Goal: Task Accomplishment & Management: Manage account settings

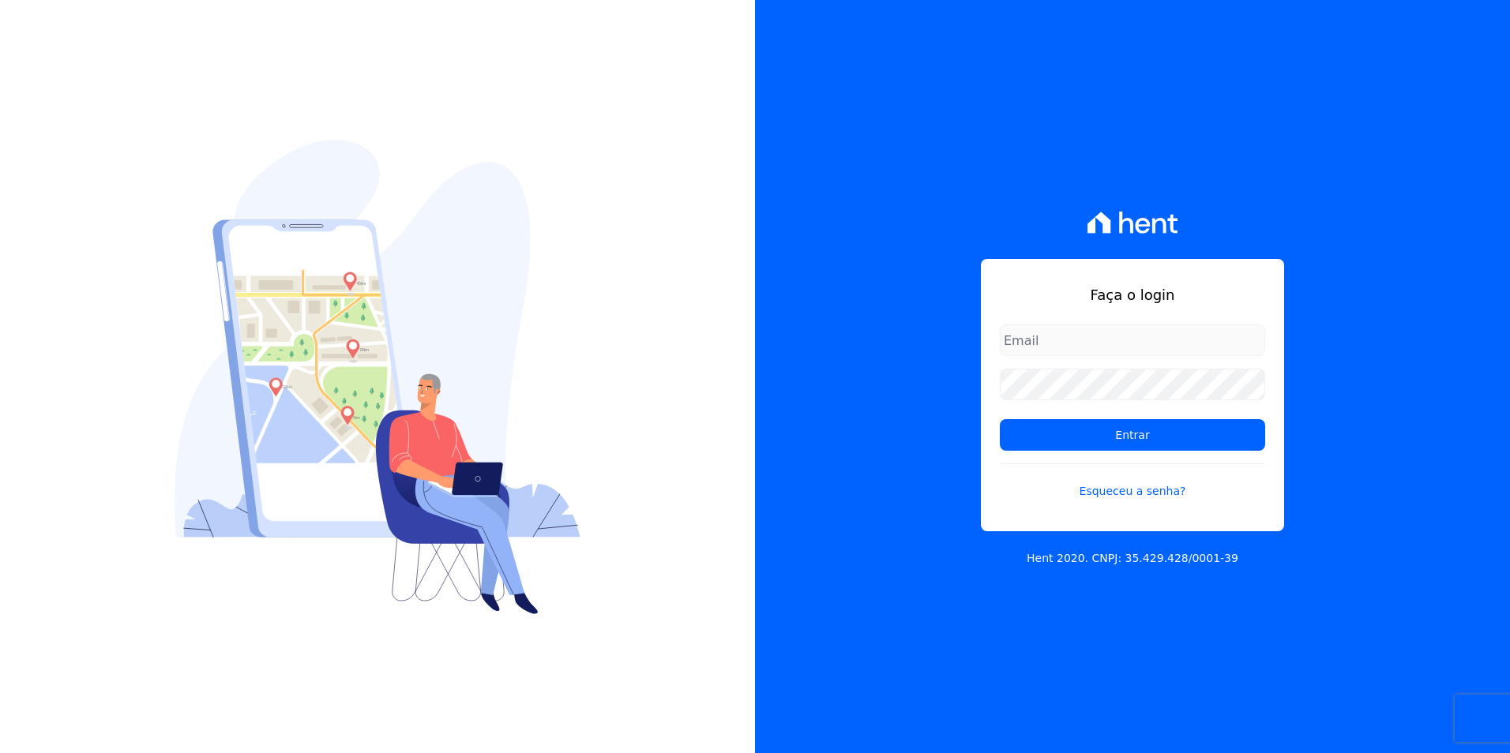
click at [1128, 359] on form "Entrar Esqueceu a senha?" at bounding box center [1132, 422] width 265 height 194
click at [1124, 347] on input "email" at bounding box center [1132, 341] width 265 height 32
click at [1200, 332] on input "email" at bounding box center [1132, 341] width 265 height 32
paste input "[PERSON_NAME][EMAIL_ADDRESS][DOMAIN_NAME]"
type input "[PERSON_NAME][EMAIL_ADDRESS][DOMAIN_NAME]"
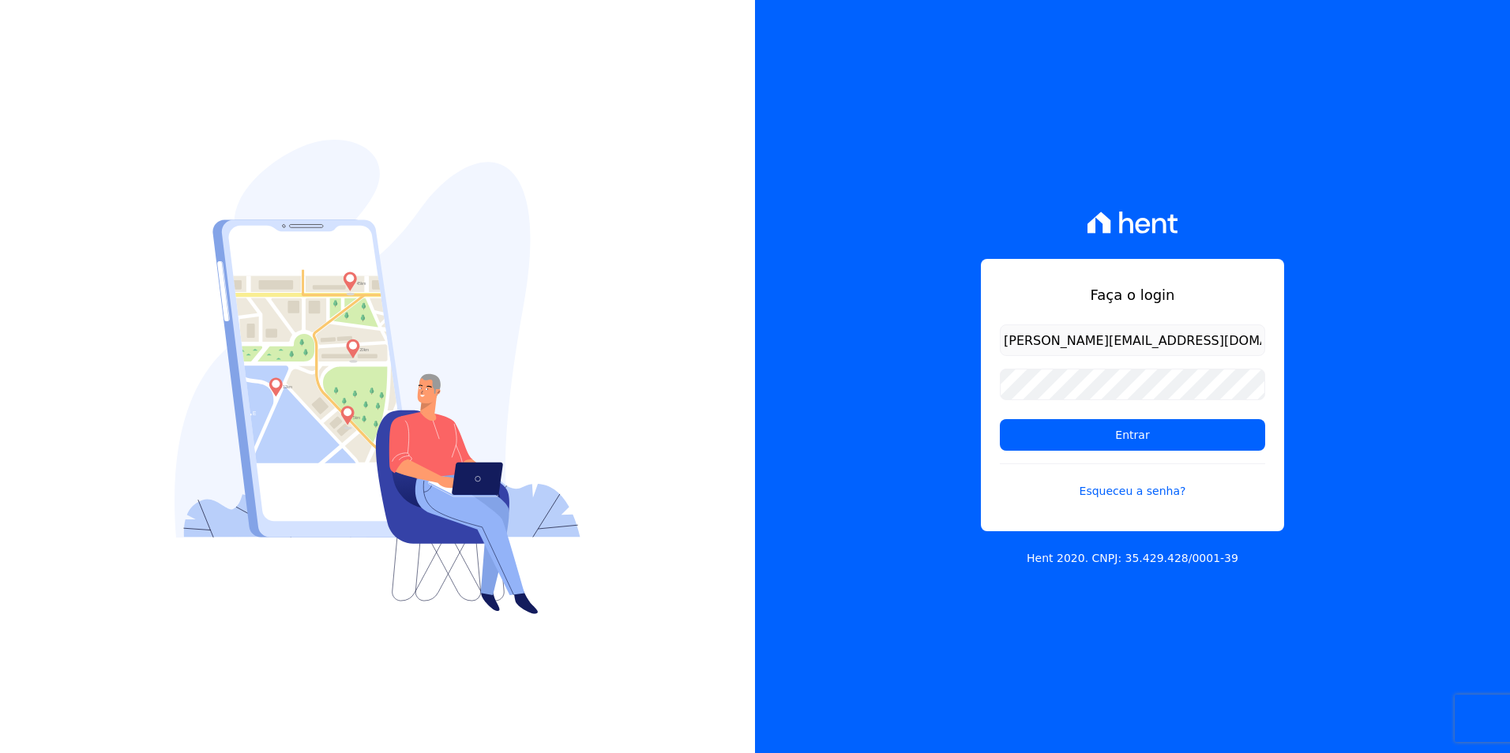
click at [817, 389] on div "Faça o login joao@apiceincorporadora.com.br Entrar Esqueceu a senha? Hent 2020.…" at bounding box center [1132, 376] width 755 height 753
click at [1151, 440] on input "Entrar" at bounding box center [1132, 435] width 265 height 32
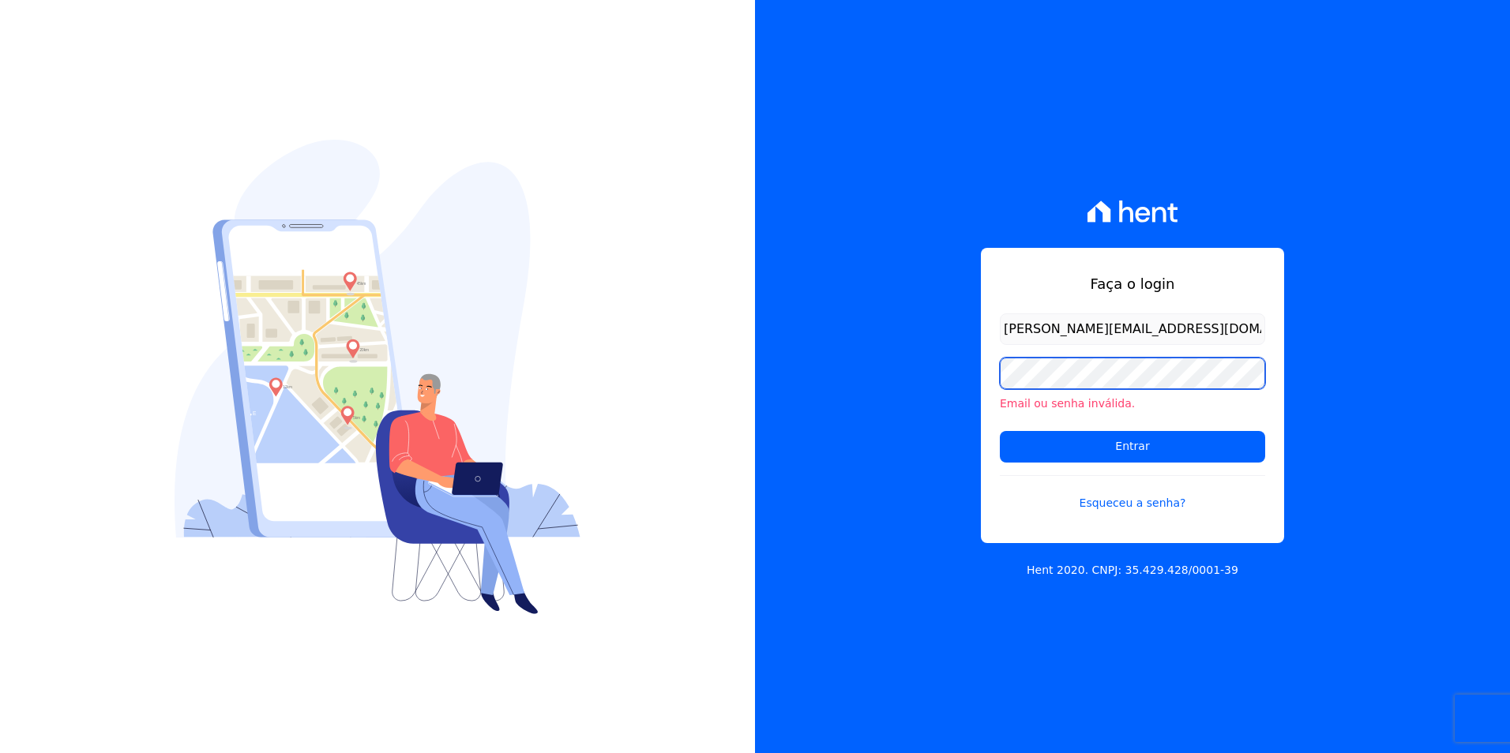
click at [1000, 431] on input "Entrar" at bounding box center [1132, 447] width 265 height 32
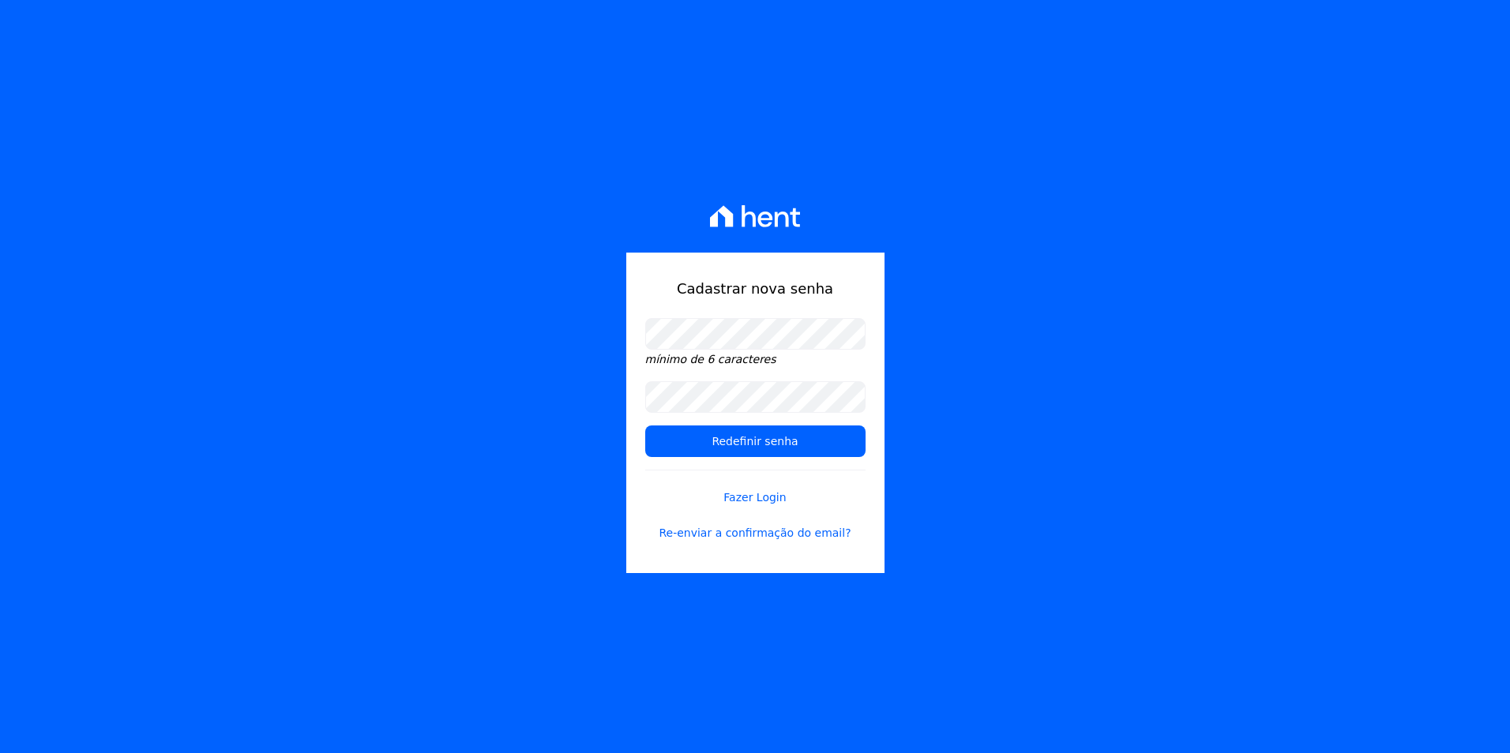
click at [895, 289] on div "Cadastrar nova senha mínimo de 6 caracteres Redefinir senha Fazer Login Re-envi…" at bounding box center [755, 376] width 1510 height 753
click at [652, 444] on input "Redefinir senha" at bounding box center [755, 442] width 220 height 32
click at [1104, 337] on div "Cadastrar nova senha mínimo de 6 caracteres Redefinir senha Fazer Login Re-envi…" at bounding box center [755, 376] width 1510 height 753
click at [783, 447] on input "Redefinir senha" at bounding box center [755, 442] width 220 height 32
click at [772, 441] on input "Redefinir senha" at bounding box center [755, 442] width 220 height 32
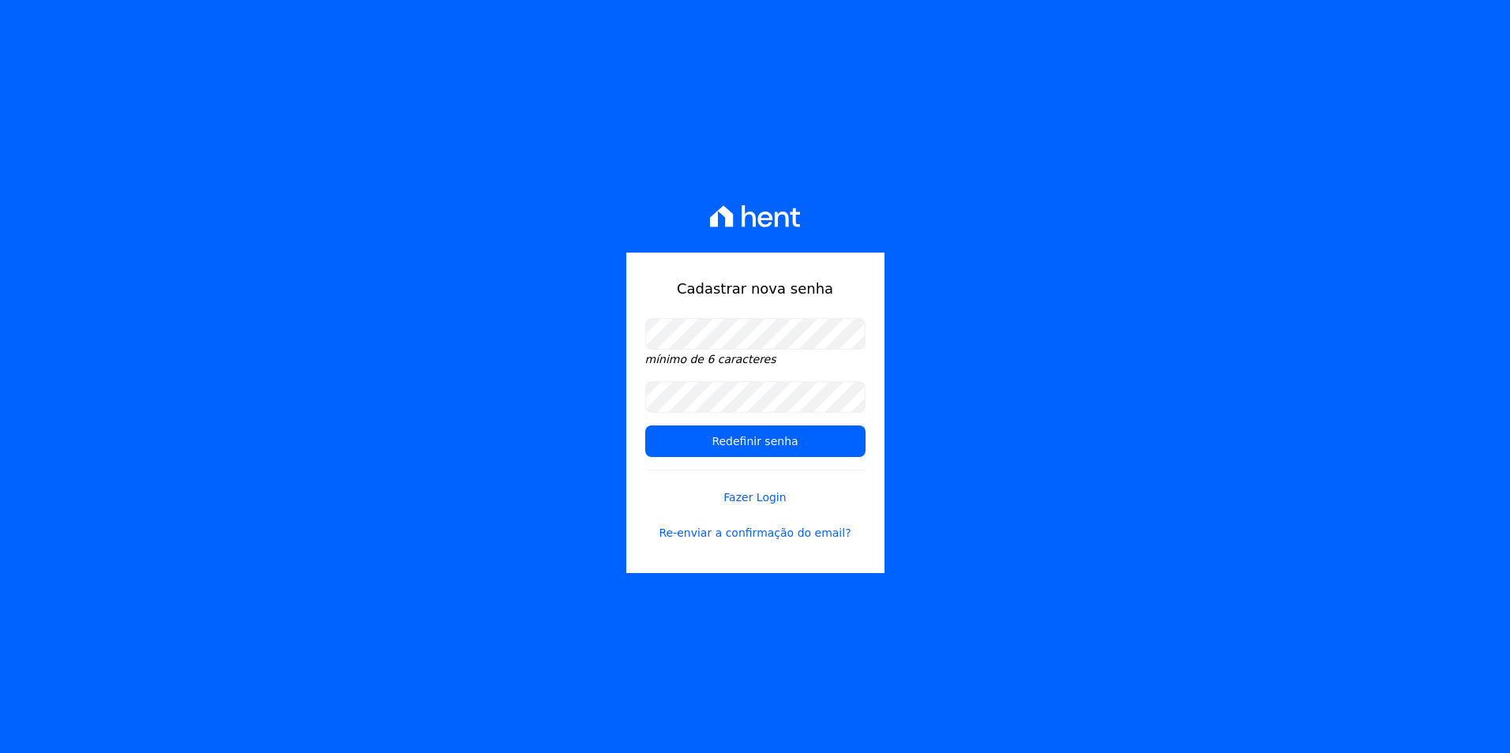
click at [541, 245] on div "Cadastrar nova senha mínimo de 6 caracteres Redefinir senha Fazer Login Re-envi…" at bounding box center [755, 376] width 1510 height 753
click at [753, 436] on input "Redefinir senha" at bounding box center [755, 442] width 220 height 32
click at [753, 442] on input "Redefinir senha" at bounding box center [755, 442] width 220 height 32
click at [633, 395] on div "Cadastrar nova senha mínimo de 6 caracteres Redefinir senha Fazer Login Re-envi…" at bounding box center [755, 413] width 258 height 321
click at [1072, 378] on div "Cadastrar nova senha mínimo de 6 caracteres Redefinir senha Fazer Login Re-envi…" at bounding box center [755, 376] width 1510 height 753
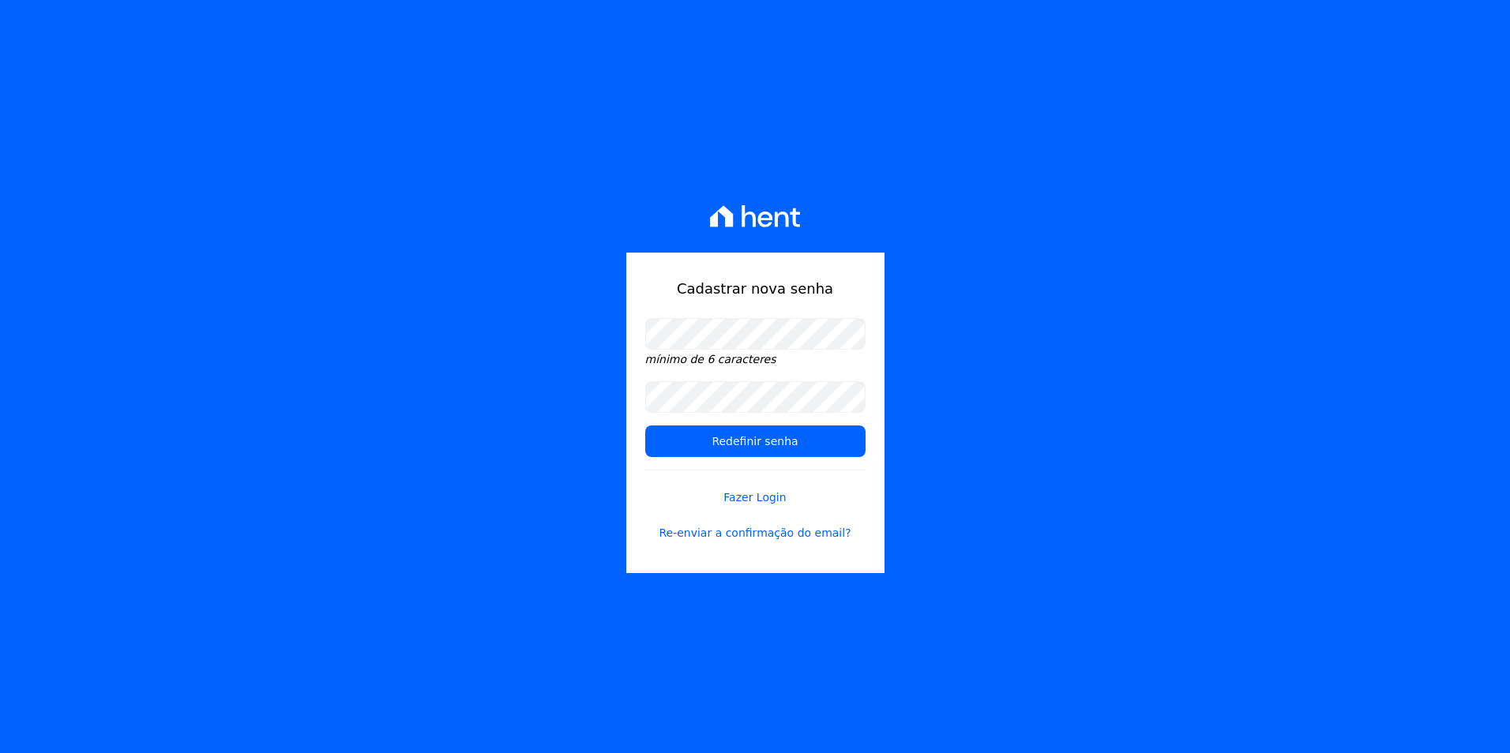
click at [787, 415] on form "mínimo de 6 caracteres Redefinir senha Fazer Login Re-enviar a confirmação do e…" at bounding box center [755, 439] width 220 height 242
click at [1060, 265] on div "Cadastrar nova senha mínimo de 6 caracteres Redefinir senha Fazer Login Re-envi…" at bounding box center [755, 376] width 1510 height 753
click at [712, 438] on input "Redefinir senha" at bounding box center [755, 442] width 220 height 32
click at [723, 443] on input "Redefinir senha" at bounding box center [755, 442] width 220 height 32
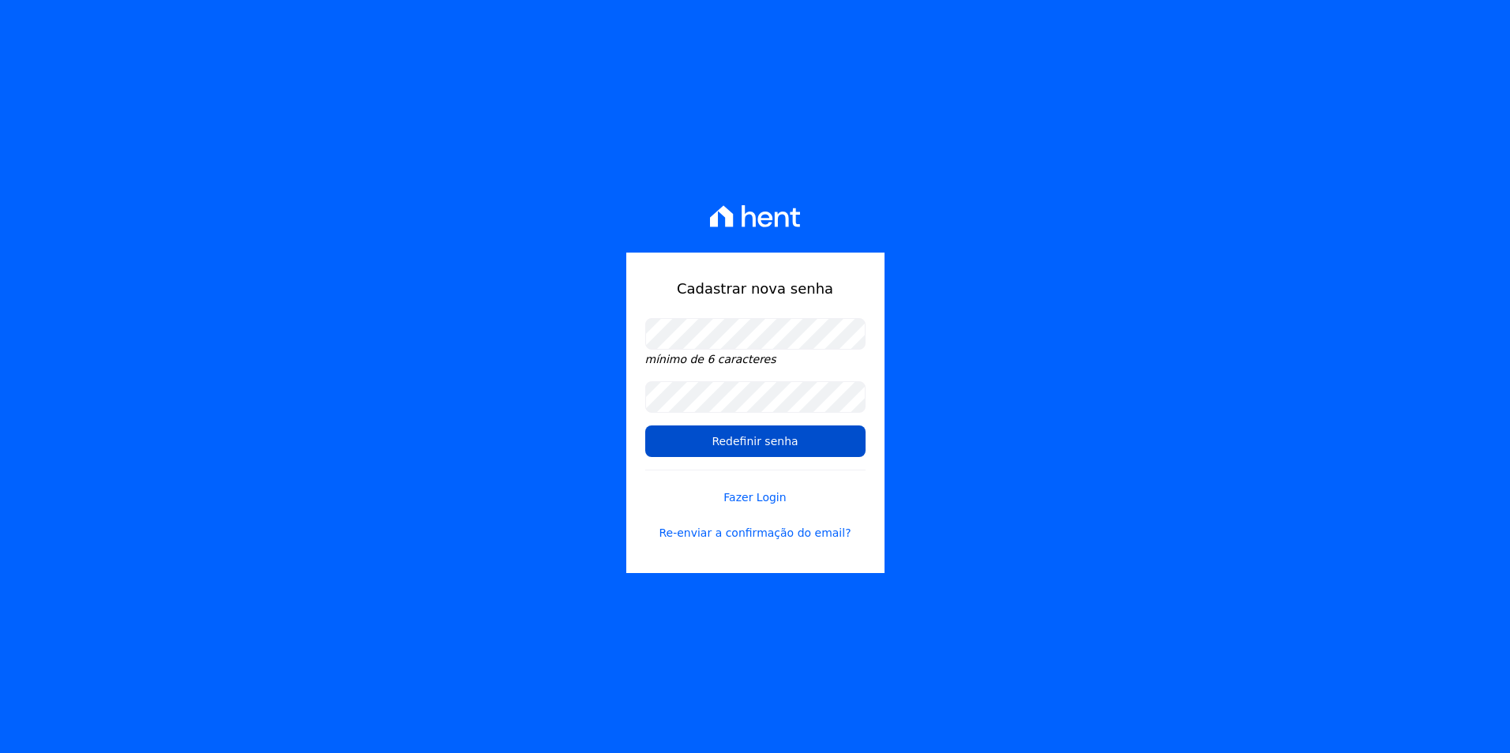
click at [757, 448] on input "Redefinir senha" at bounding box center [755, 442] width 220 height 32
click at [787, 537] on link "Re-enviar a confirmação do email?" at bounding box center [755, 533] width 220 height 17
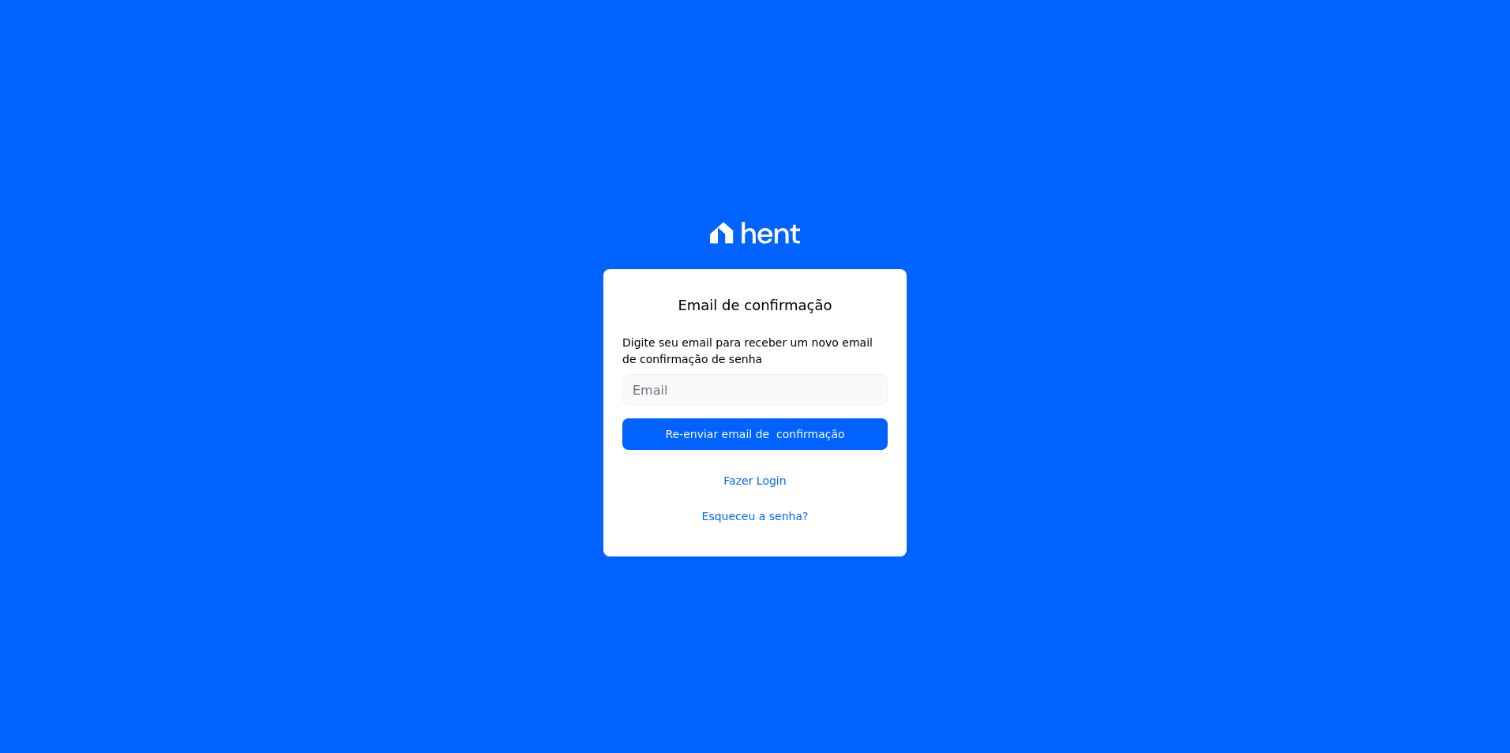
click at [742, 386] on input "Digite seu email para receber um novo email de confirmação de senha" at bounding box center [754, 390] width 265 height 32
click at [655, 392] on input "Digite seu email para receber um novo email de confirmação de senha" at bounding box center [754, 390] width 265 height 32
paste input "[PERSON_NAME][EMAIL_ADDRESS][DOMAIN_NAME]"
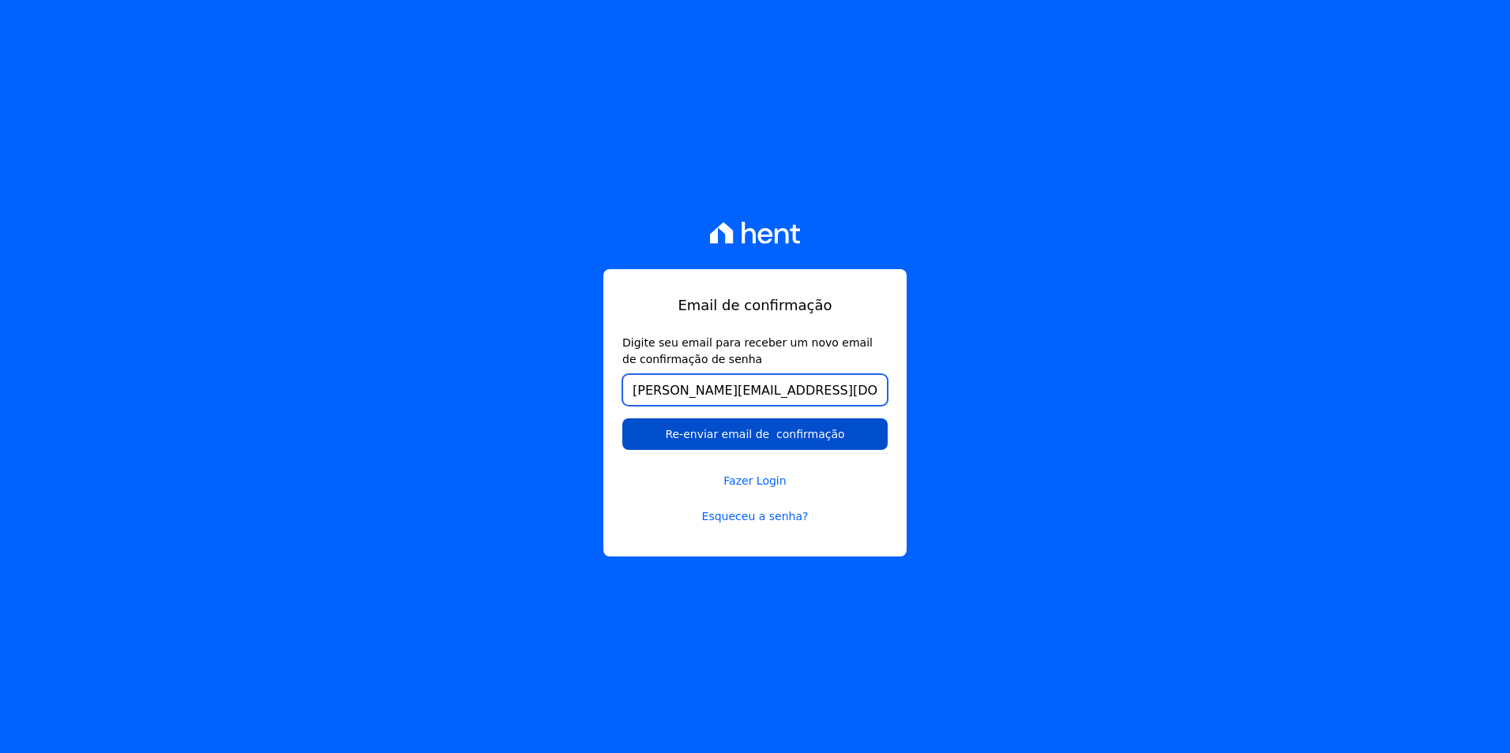
type input "[PERSON_NAME][EMAIL_ADDRESS][DOMAIN_NAME]"
click at [640, 429] on input "Re-enviar email de confirmação" at bounding box center [754, 435] width 265 height 32
click at [714, 427] on input "Re-enviar email de confirmação" at bounding box center [754, 435] width 265 height 32
click at [661, 440] on input "Re-enviar email de confirmação" at bounding box center [754, 435] width 265 height 32
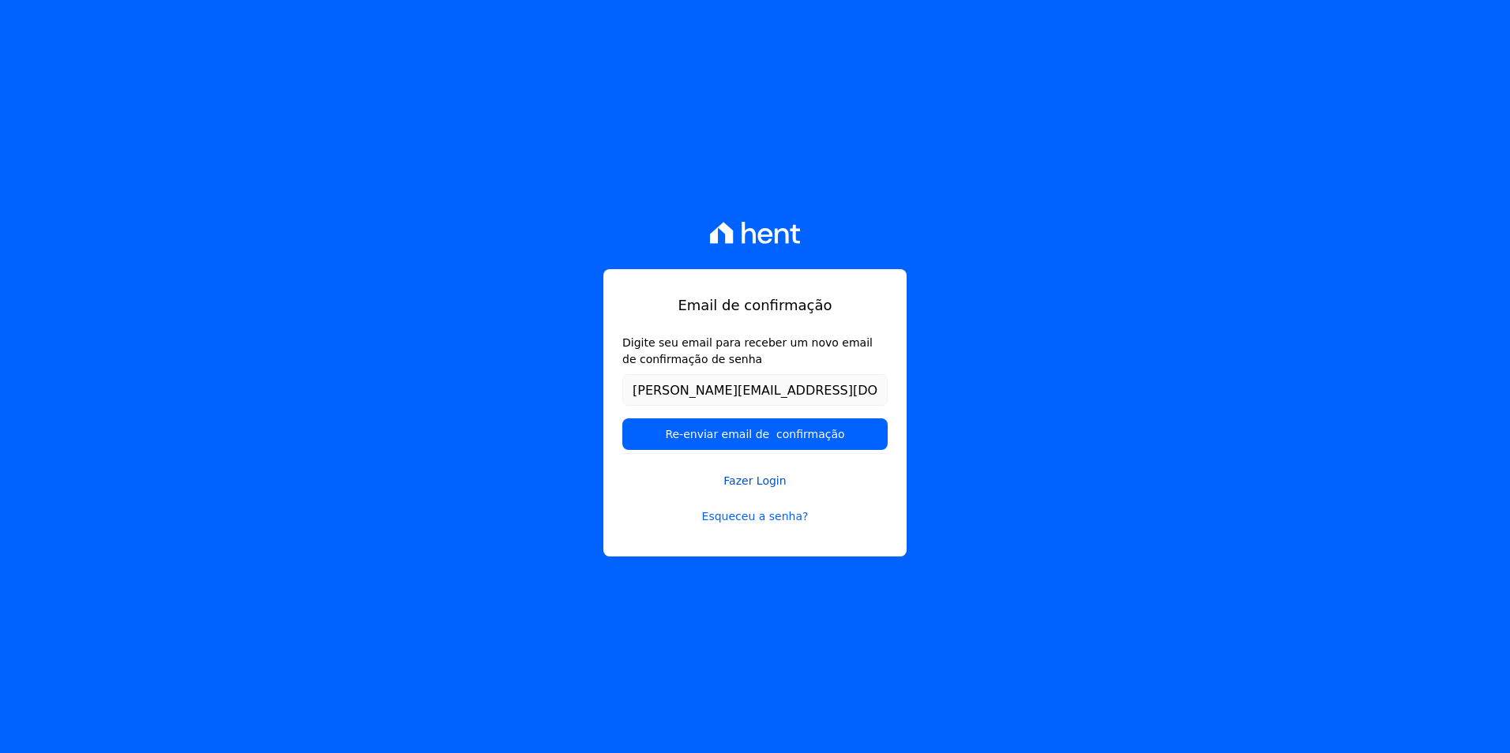
click at [767, 487] on link "Fazer Login" at bounding box center [754, 471] width 265 height 36
click at [763, 471] on link "Fazer Login" at bounding box center [754, 471] width 265 height 36
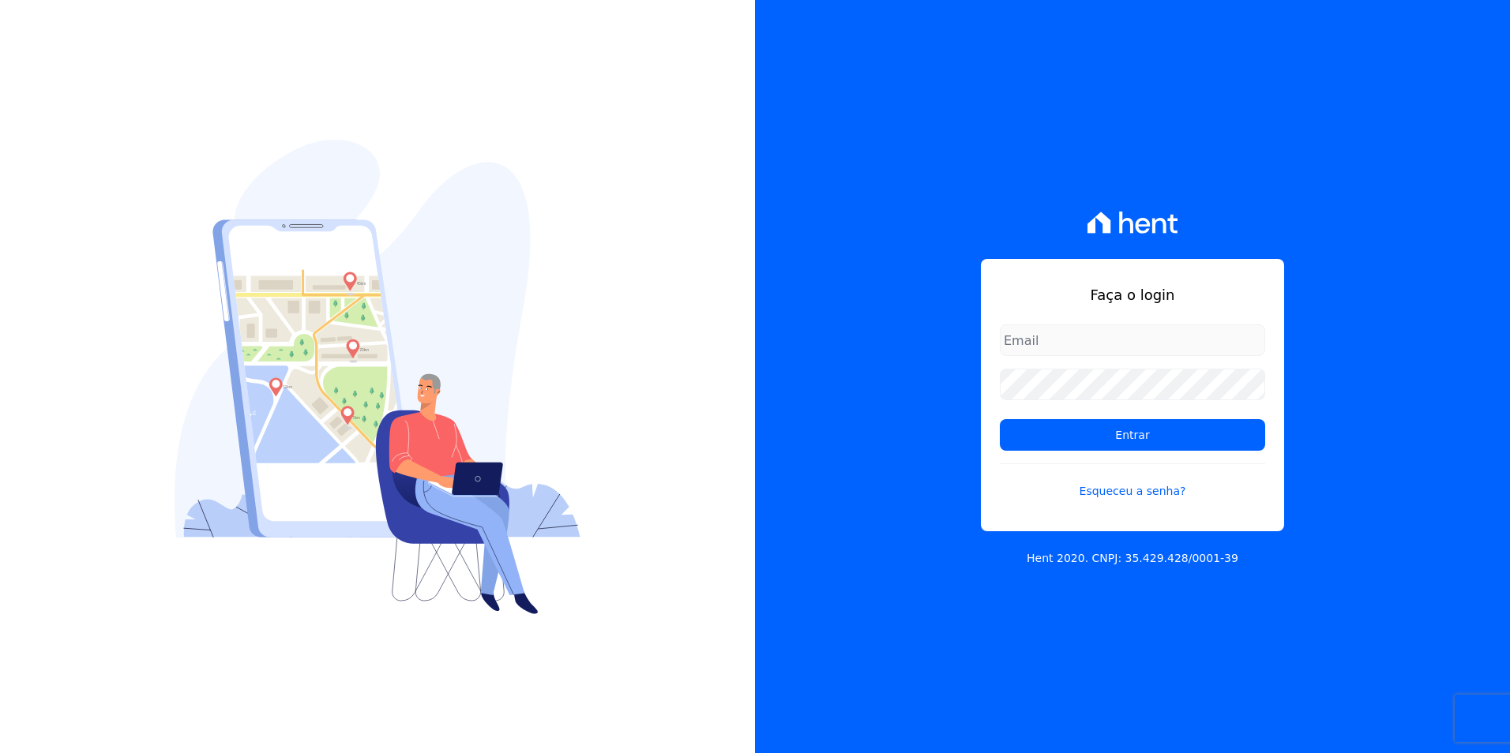
click at [1079, 344] on input "email" at bounding box center [1132, 341] width 265 height 32
click at [1000, 419] on input "Entrar" at bounding box center [1132, 435] width 265 height 32
click at [891, 409] on div "Faça o login joao@ Entrar Esqueceu a senha? Hent 2020. CNPJ: 35.429.428/0001-39" at bounding box center [1132, 376] width 755 height 753
click at [1041, 340] on input "[PERSON_NAME]@" at bounding box center [1132, 341] width 265 height 32
click at [1100, 346] on input "[PERSON_NAME]@" at bounding box center [1132, 341] width 265 height 32
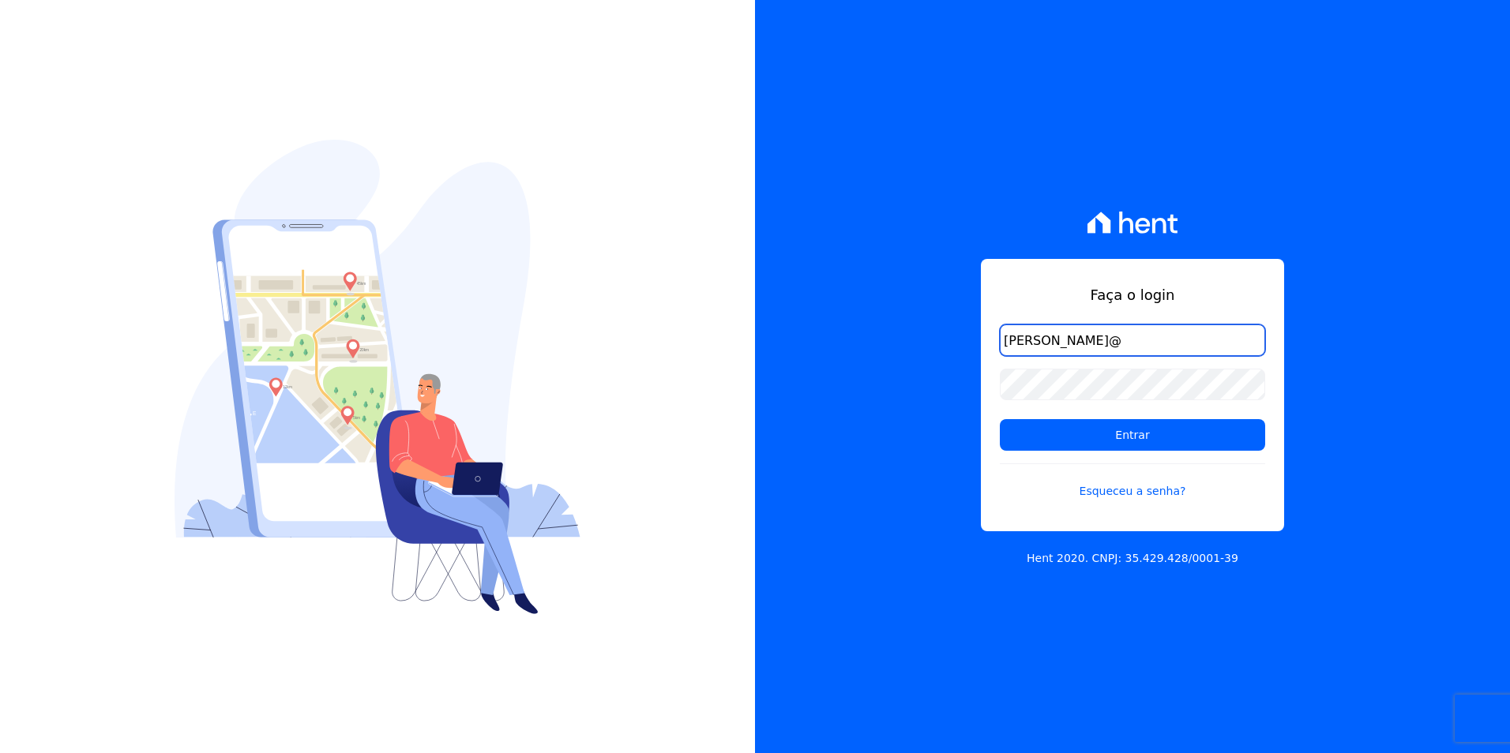
type input "[PERSON_NAME][EMAIL_ADDRESS][DOMAIN_NAME]"
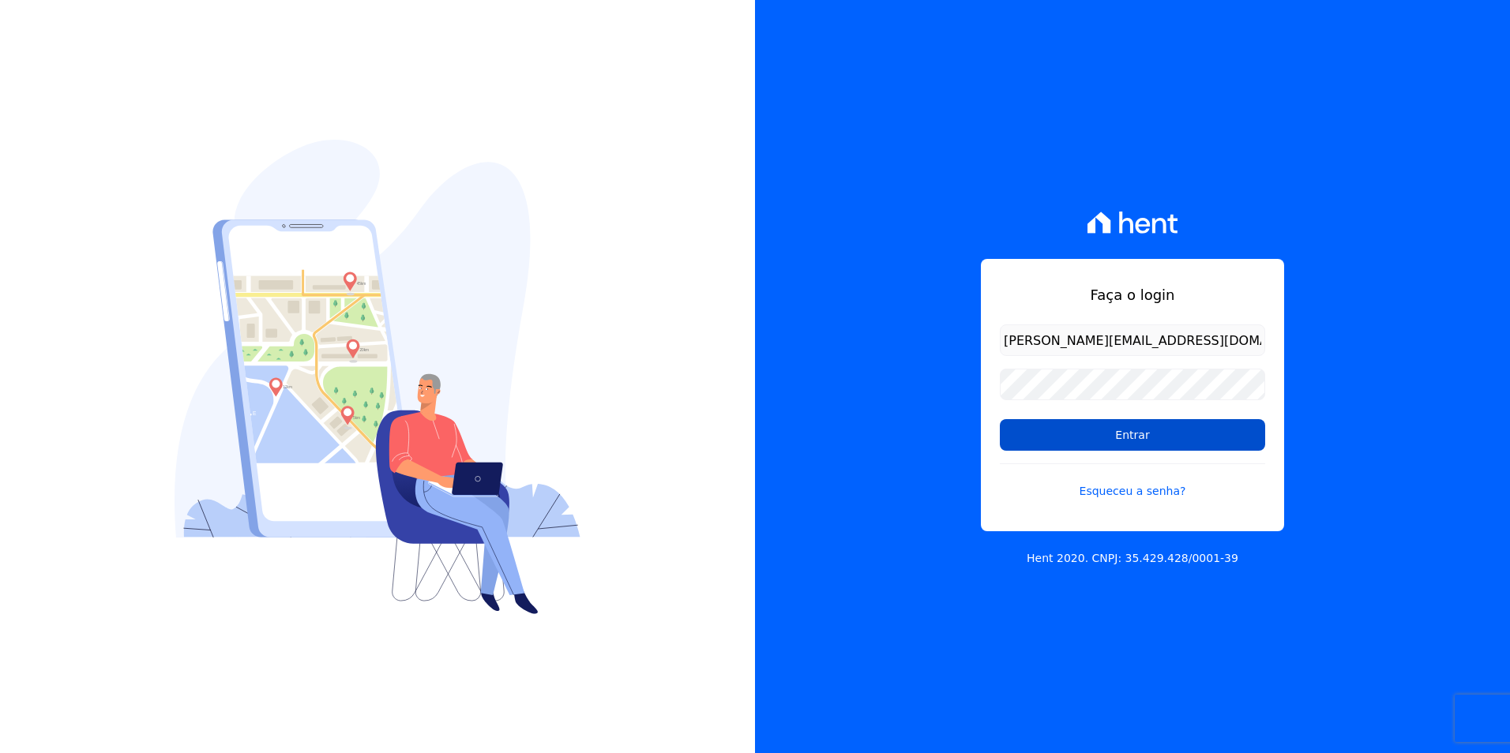
click at [1019, 439] on input "Entrar" at bounding box center [1132, 435] width 265 height 32
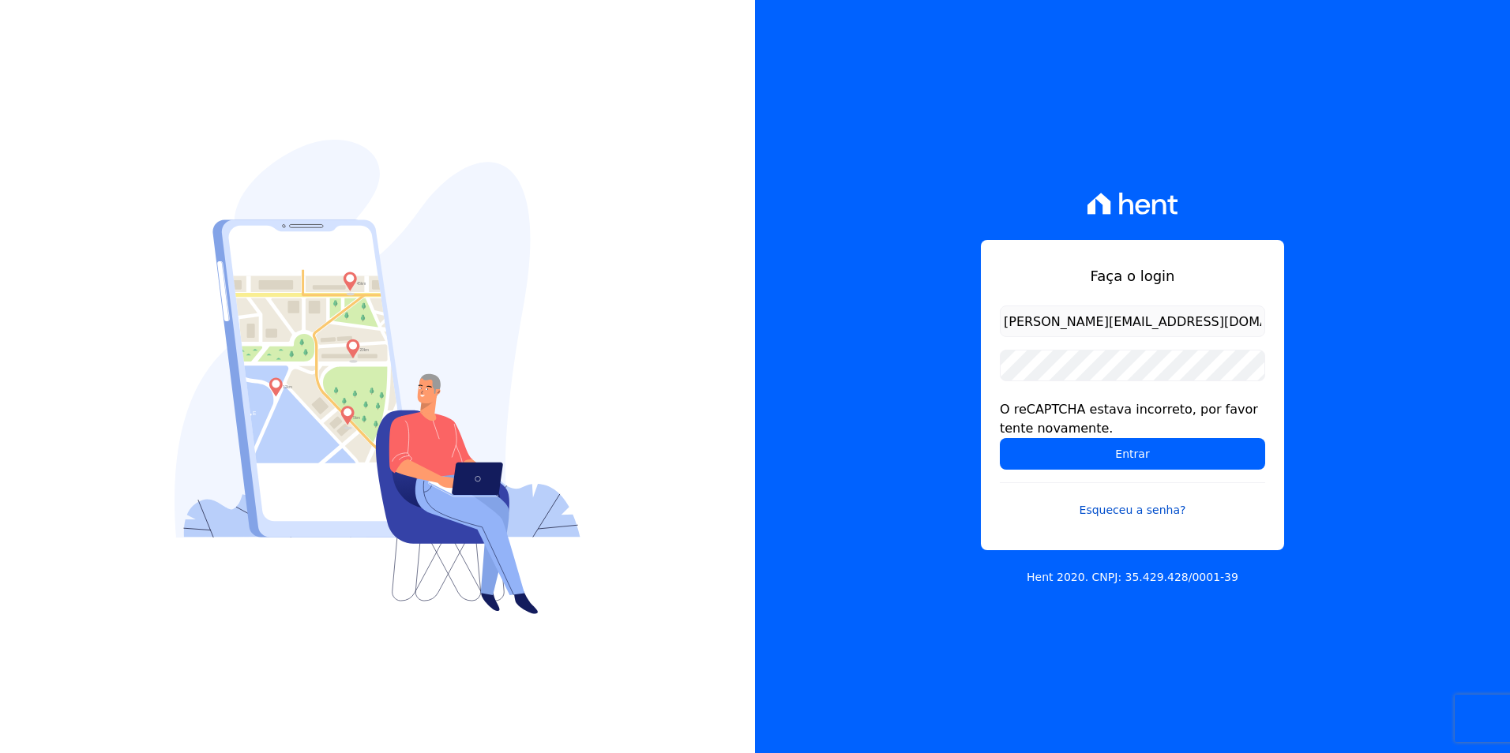
click at [1153, 512] on link "Esqueceu a senha?" at bounding box center [1132, 501] width 265 height 36
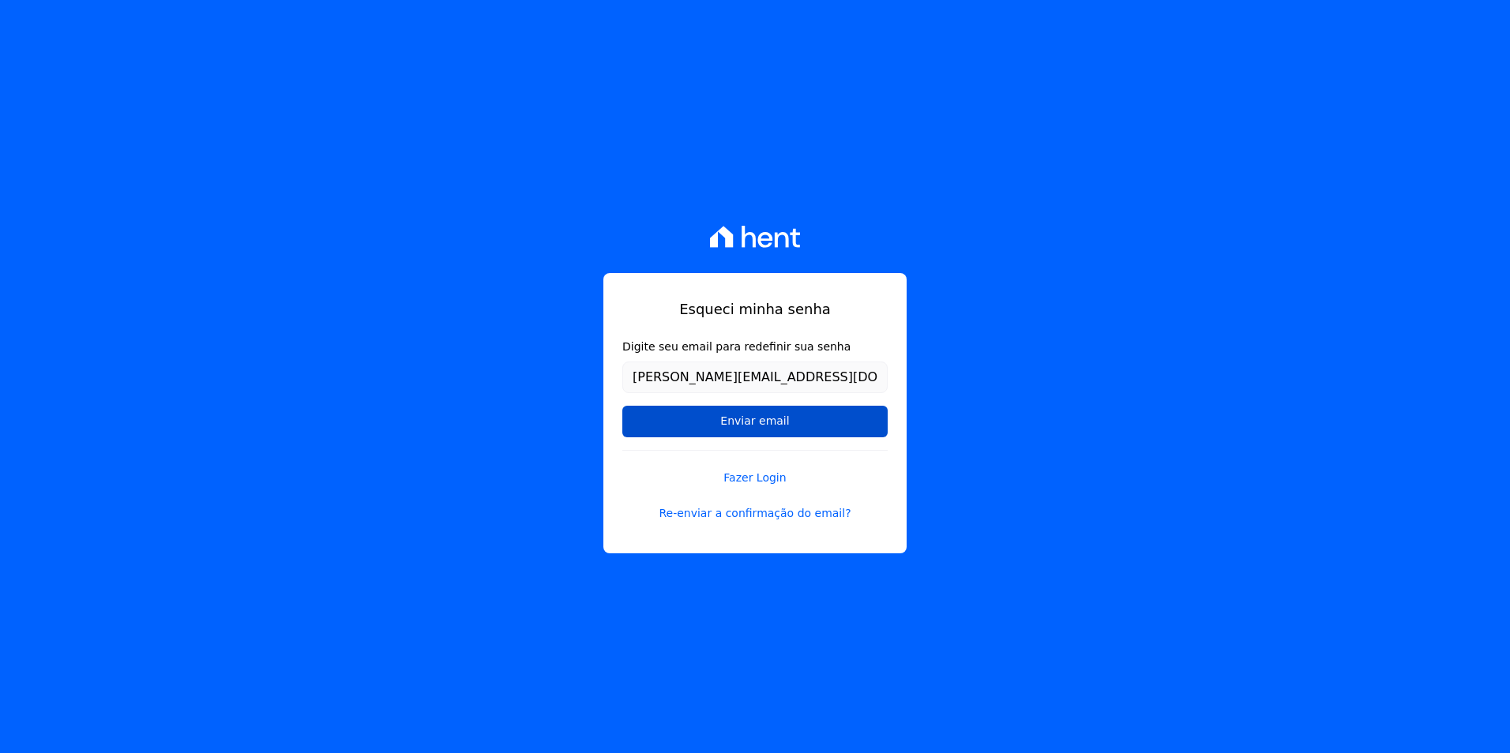
type input "[PERSON_NAME][EMAIL_ADDRESS][DOMAIN_NAME]"
click at [640, 430] on input "Enviar email" at bounding box center [754, 422] width 265 height 32
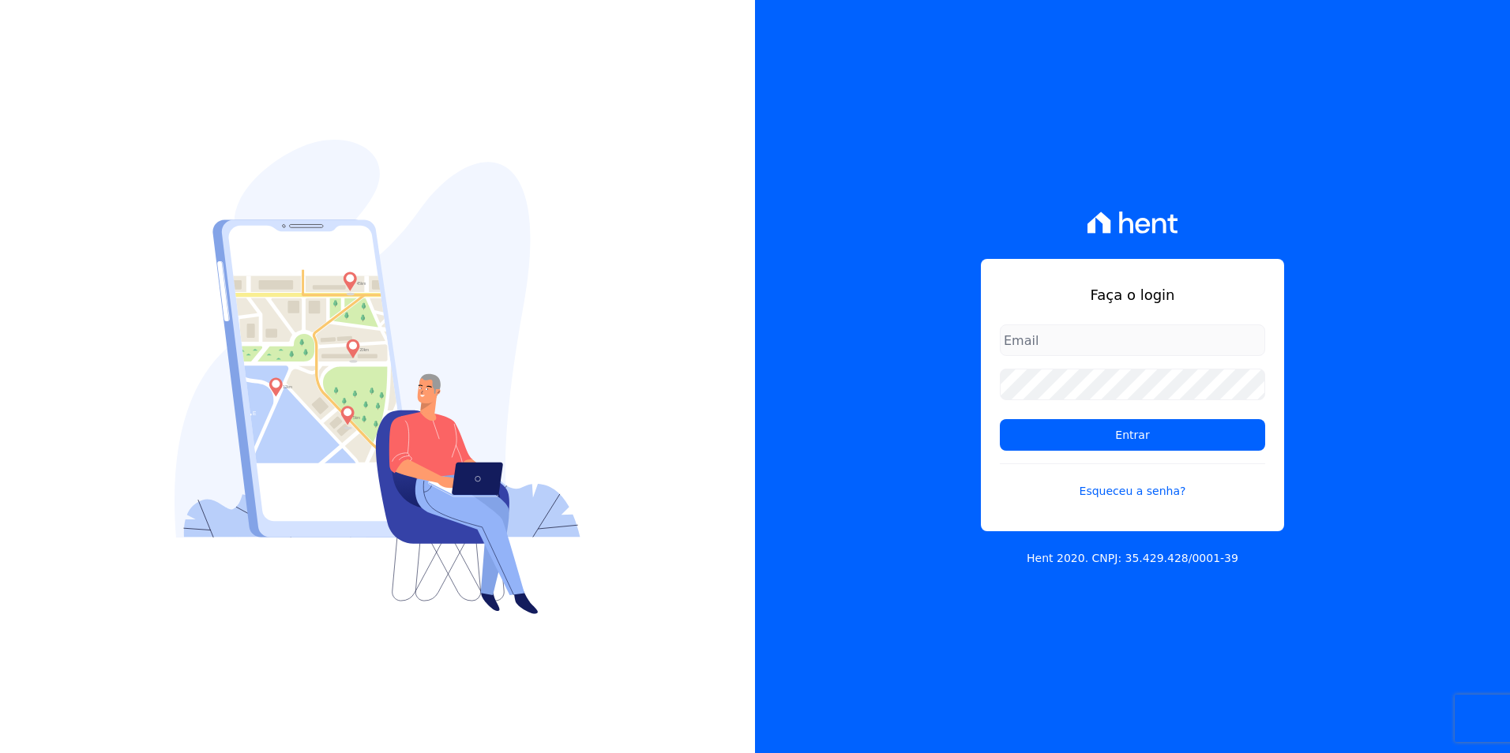
click at [1063, 323] on div "Faça o login Entrar Esqueceu a senha?" at bounding box center [1132, 395] width 303 height 272
click at [1065, 346] on input "email" at bounding box center [1132, 341] width 265 height 32
paste input "joao@apiceincorporadora.com.br"
type input "joao@apiceincorporadora.com.br"
click at [969, 365] on div "Faça o login joao@apiceincorporadora.com.br Entrar Esqueceu a senha? Hent 2020.…" at bounding box center [1132, 376] width 755 height 753
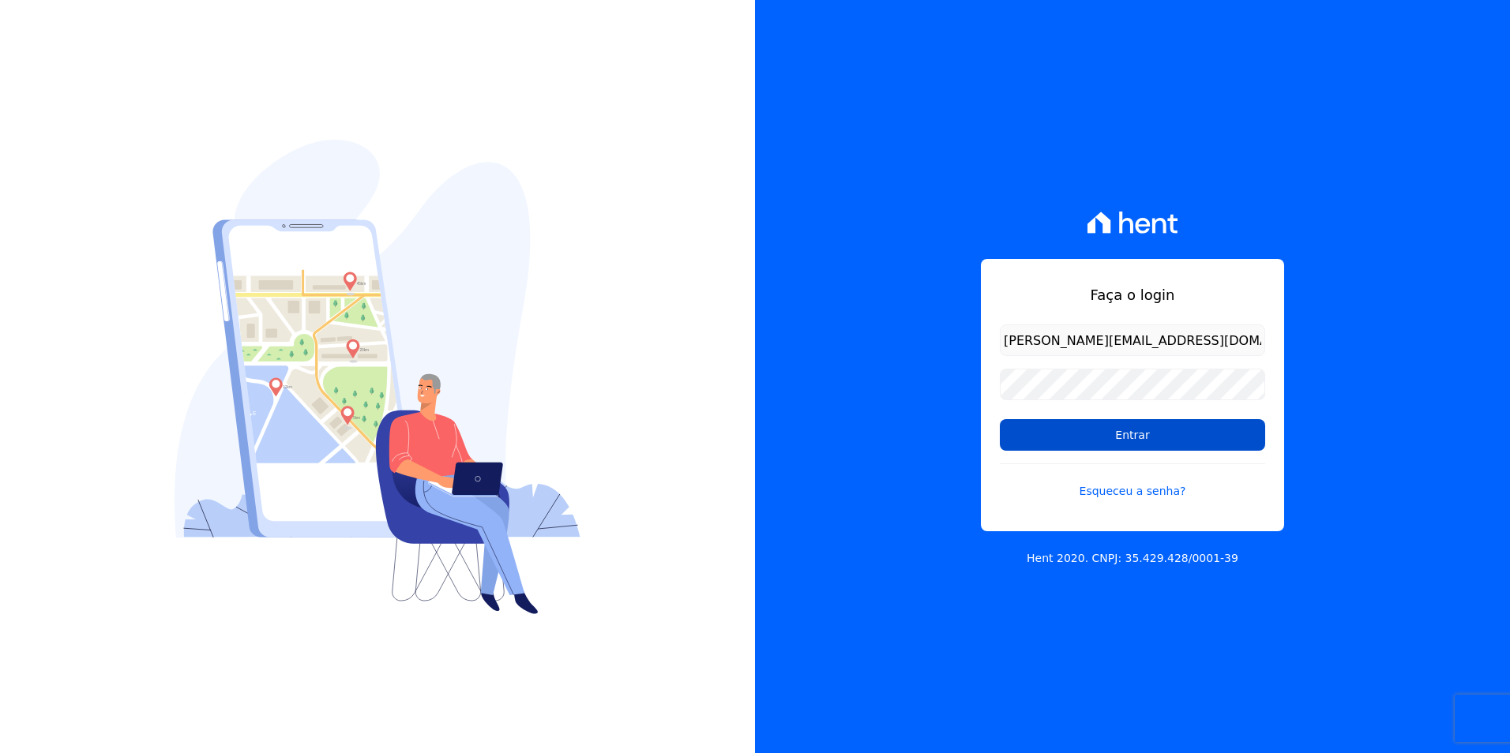
click at [1125, 433] on input "Entrar" at bounding box center [1132, 435] width 265 height 32
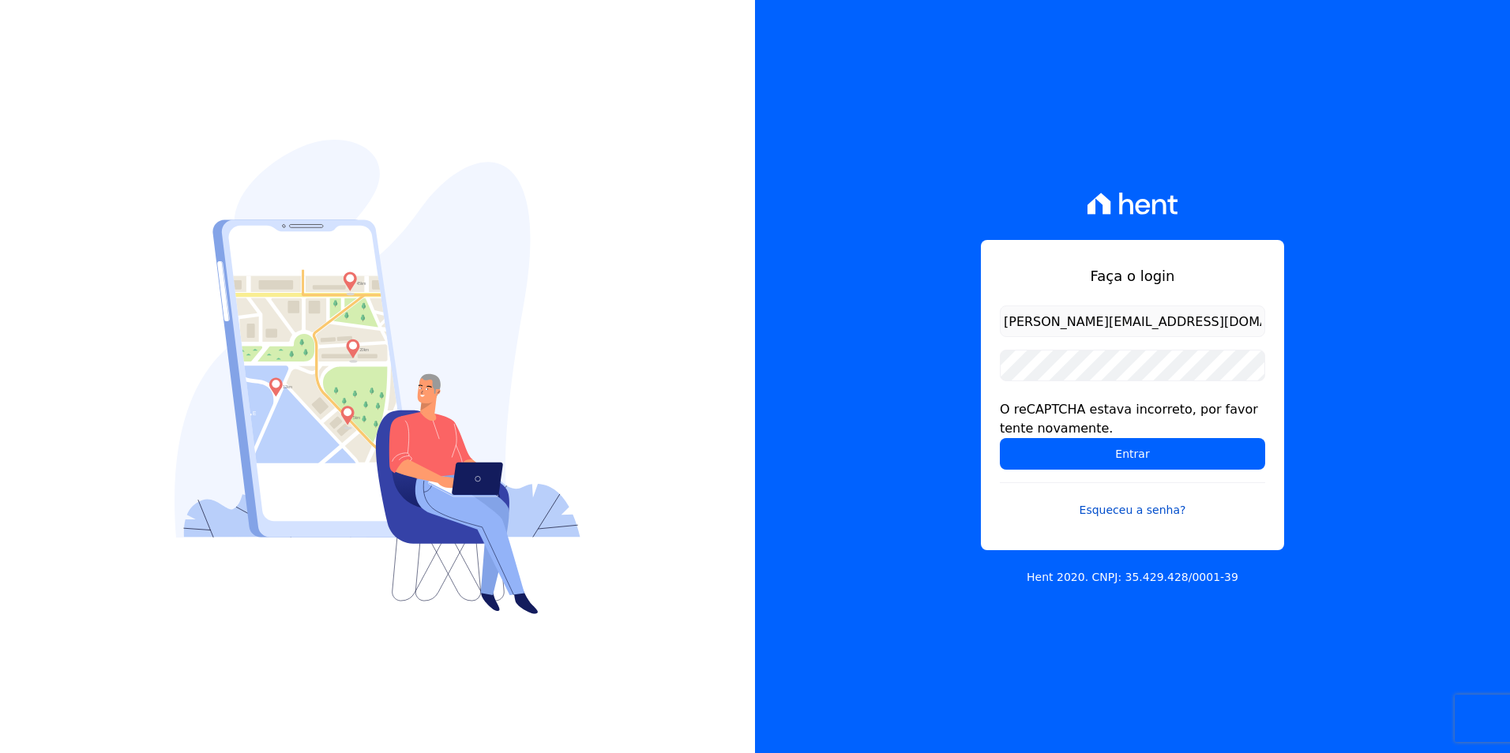
click at [1121, 505] on link "Esqueceu a senha?" at bounding box center [1132, 501] width 265 height 36
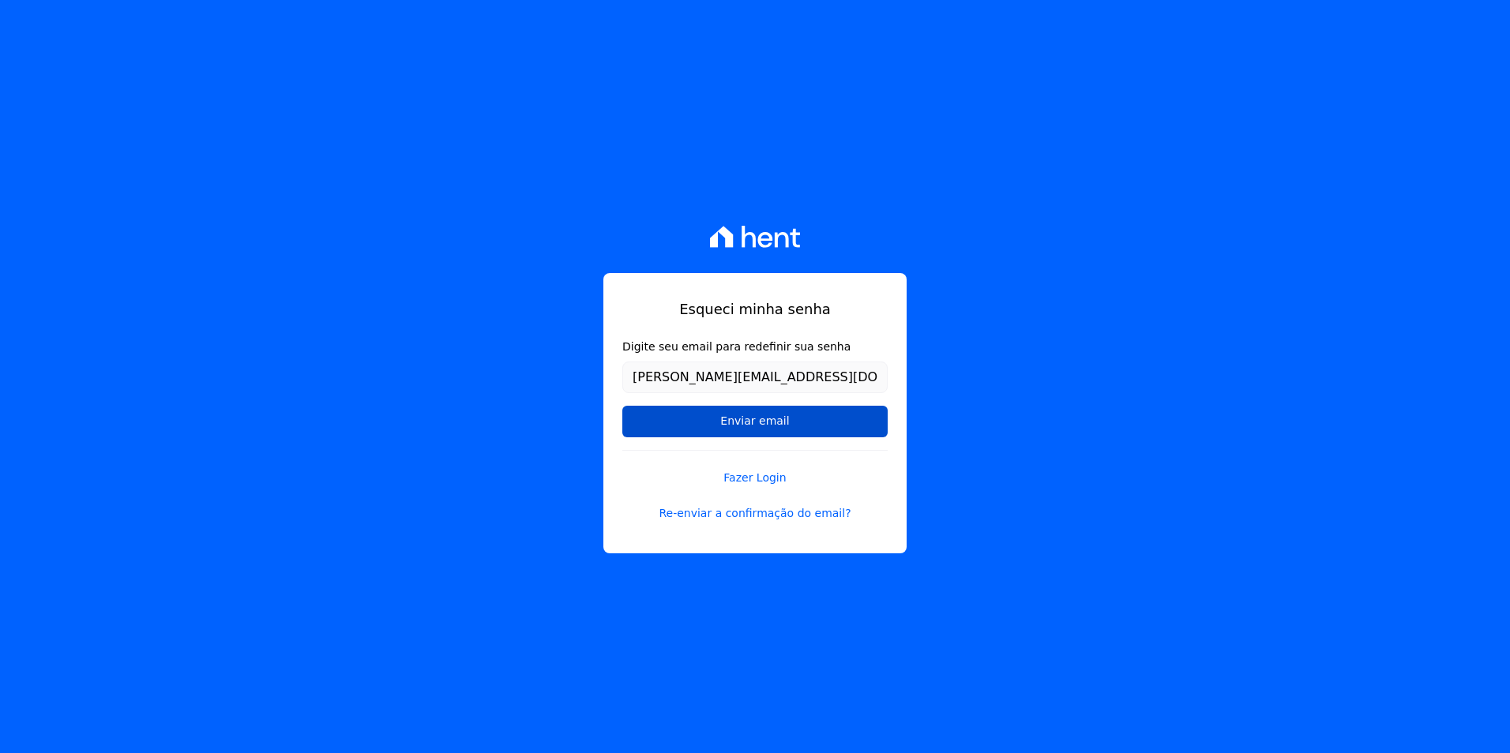
type input "joao@apiceincorporadora.com.br"
click at [633, 417] on input "Enviar email" at bounding box center [754, 422] width 265 height 32
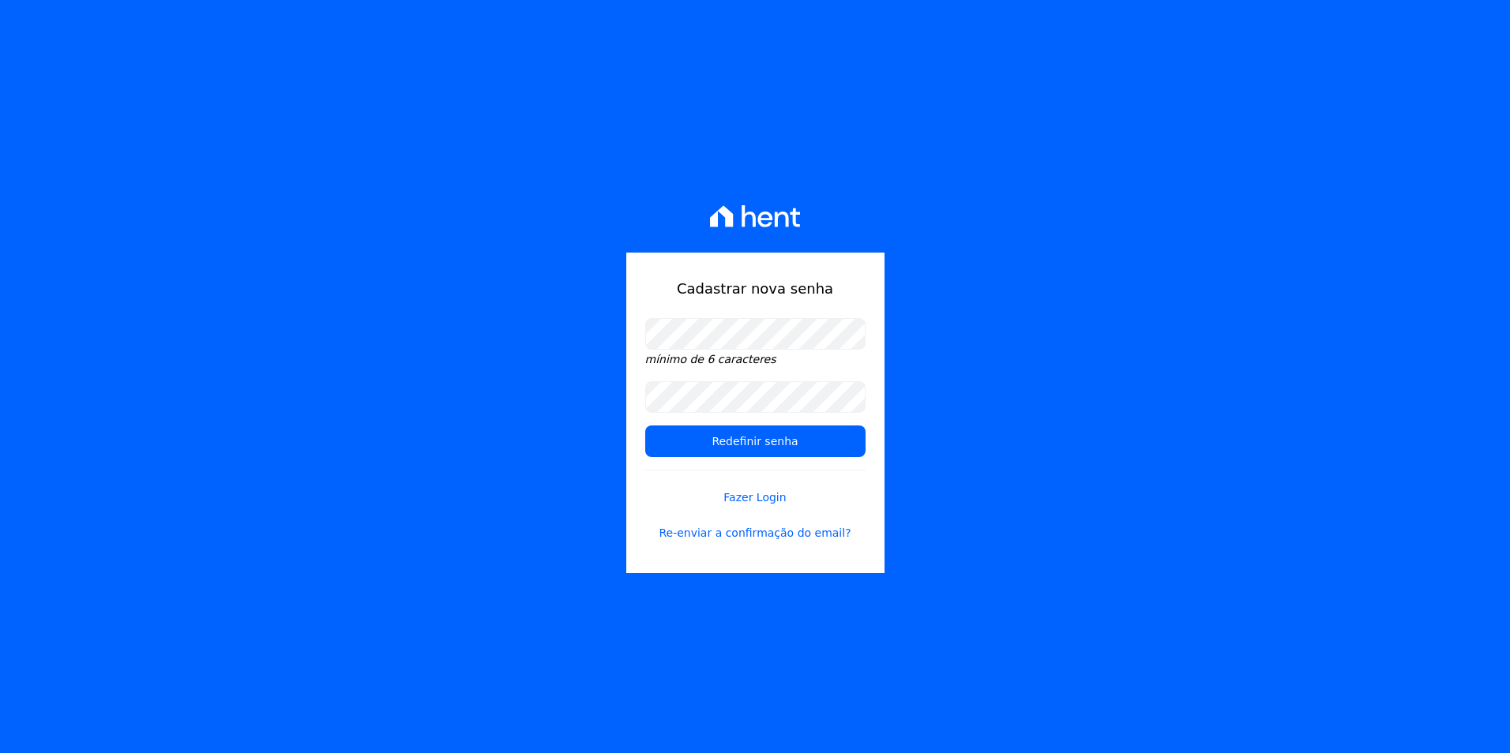
drag, startPoint x: 971, startPoint y: 309, endPoint x: 950, endPoint y: 307, distance: 21.4
click at [970, 308] on div "Cadastrar nova senha mínimo de 6 caracteres Redefinir senha Fazer Login Re-envi…" at bounding box center [755, 376] width 1510 height 753
click at [655, 444] on input "Redefinir senha" at bounding box center [755, 442] width 220 height 32
click at [685, 440] on input "Redefinir senha" at bounding box center [755, 442] width 220 height 32
click at [760, 445] on input "Redefinir senha" at bounding box center [755, 442] width 220 height 32
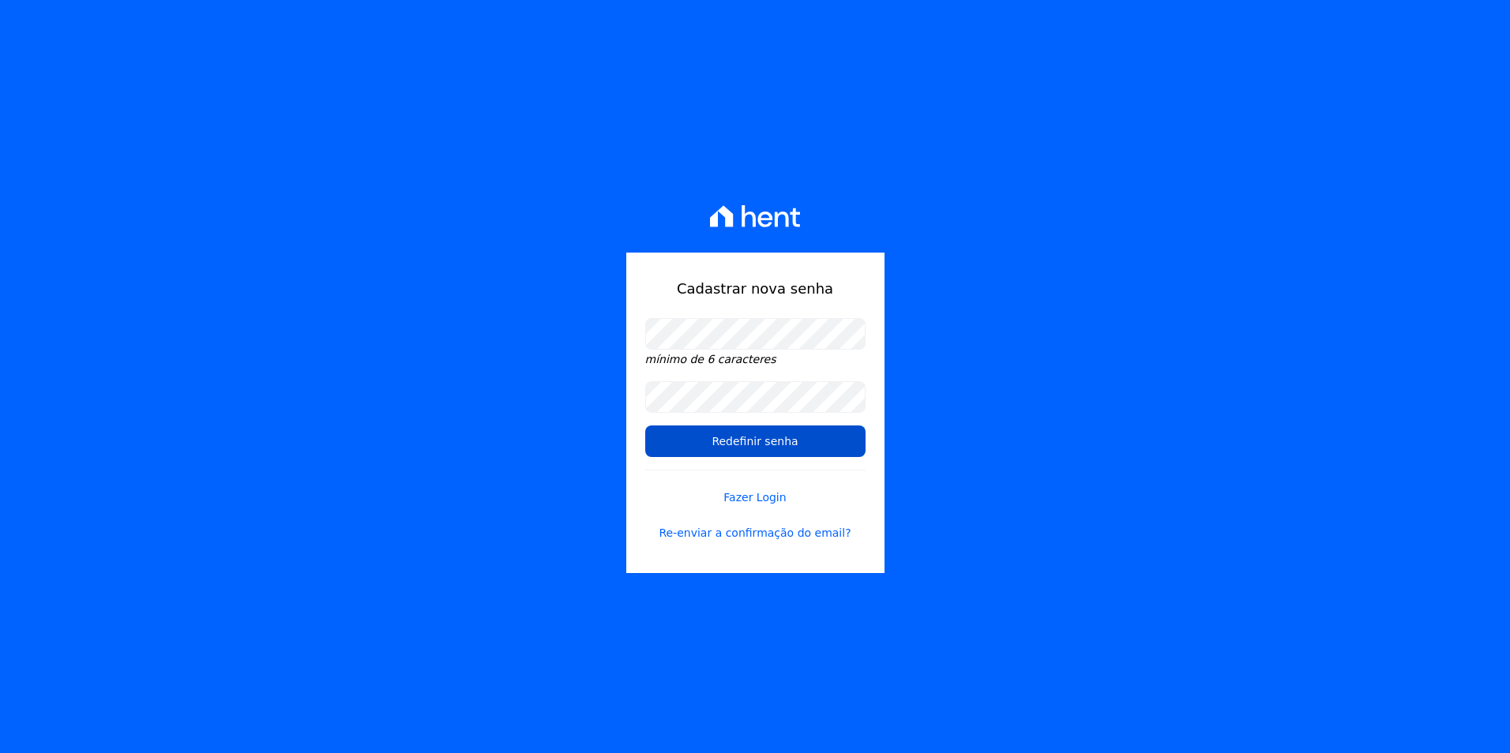
click at [760, 445] on input "Redefinir senha" at bounding box center [755, 442] width 220 height 32
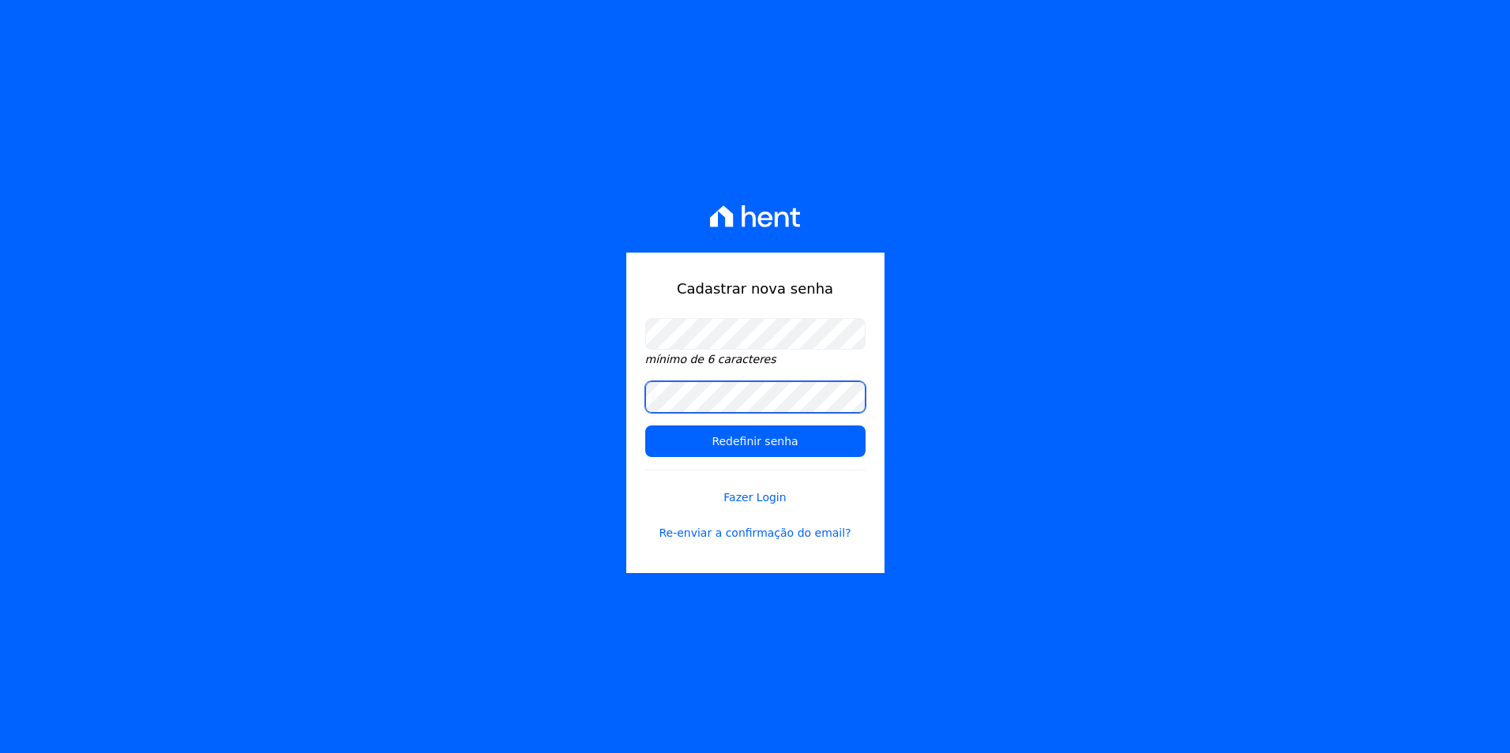
click at [510, 385] on div "Cadastrar nova senha mínimo de 6 caracteres Redefinir senha Fazer Login Re-envi…" at bounding box center [755, 376] width 1510 height 753
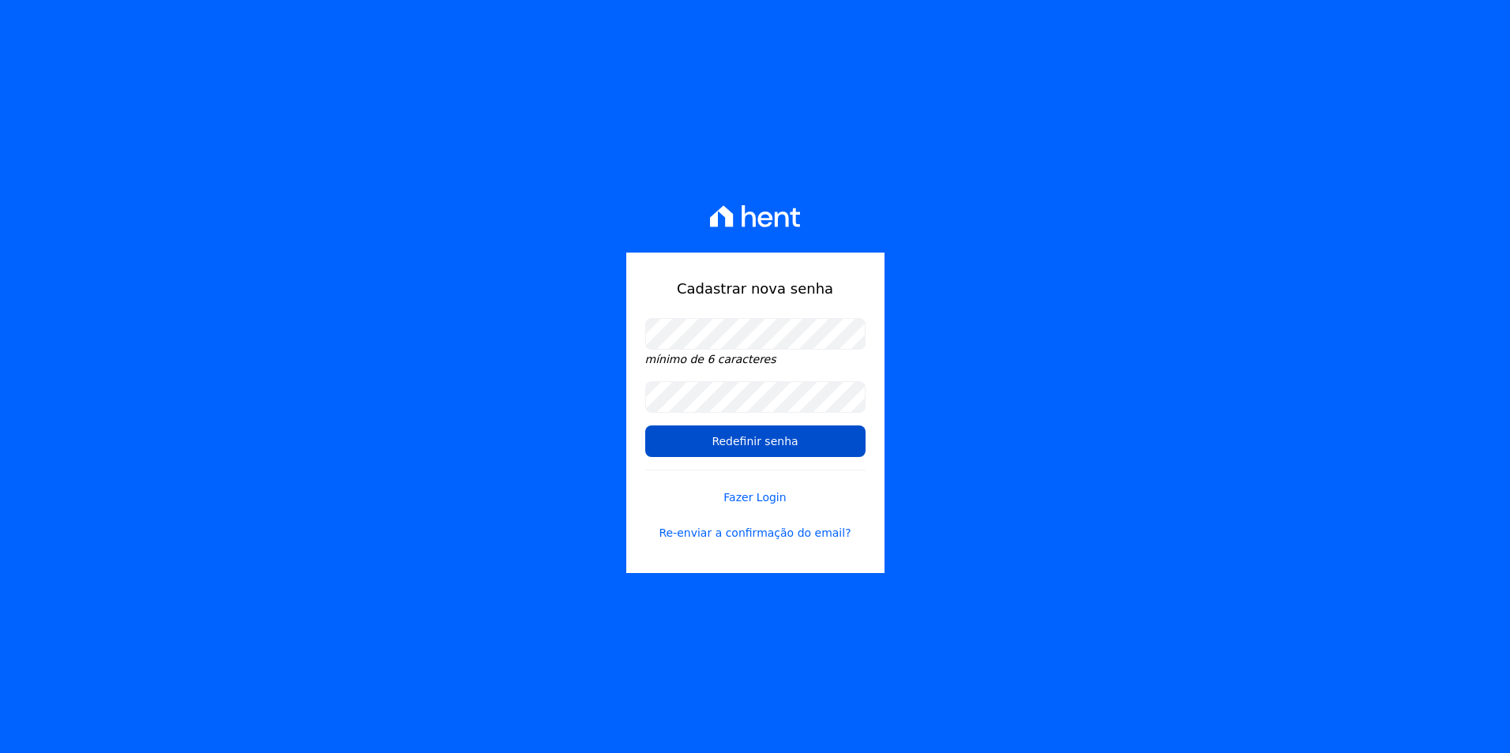
click at [649, 443] on input "Redefinir senha" at bounding box center [755, 442] width 220 height 32
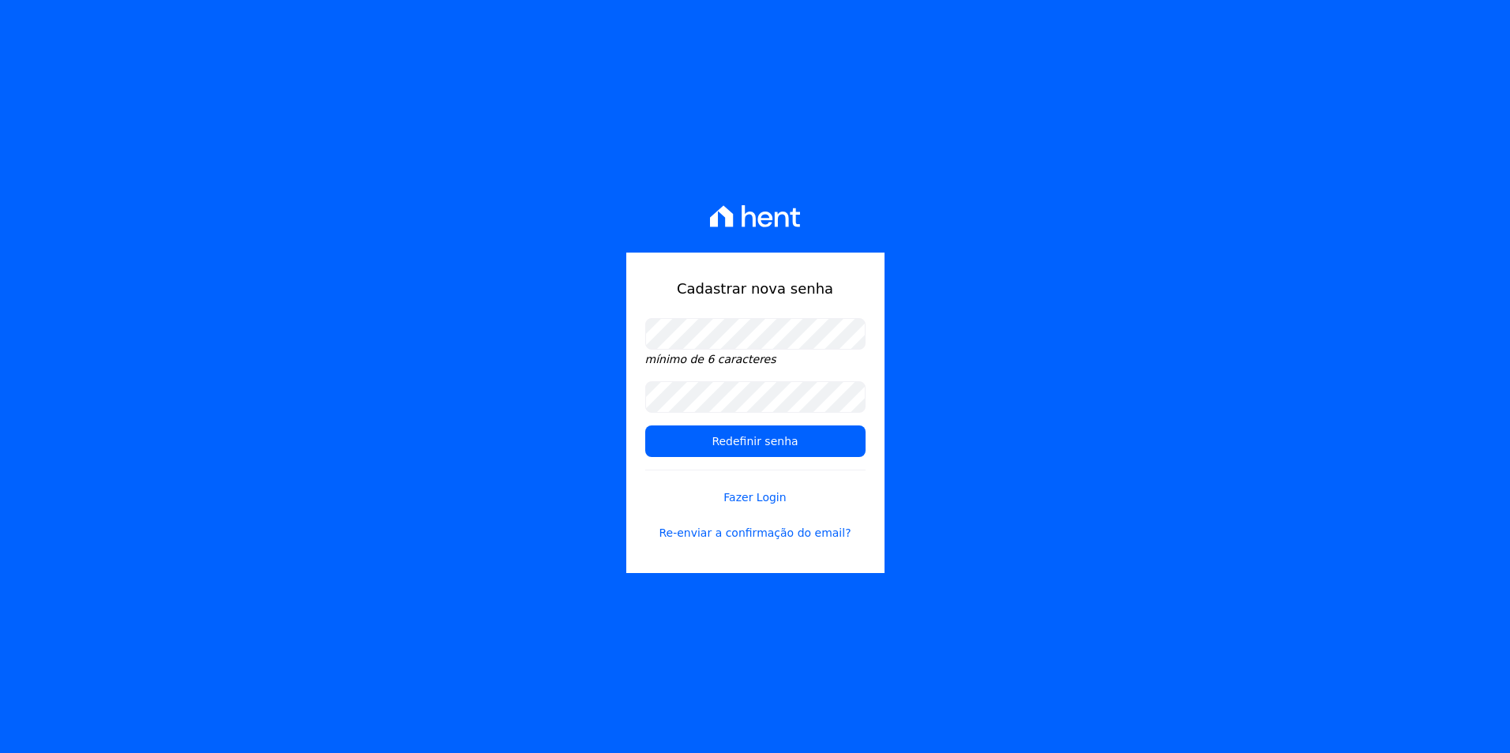
click at [1102, 238] on div "Cadastrar nova senha mínimo de 6 caracteres Redefinir senha Fazer Login Re-envi…" at bounding box center [755, 376] width 1510 height 753
click at [986, 305] on div "Cadastrar nova senha mínimo de 6 caracteres Redefinir senha Fazer Login Re-envi…" at bounding box center [755, 376] width 1510 height 753
click at [968, 314] on div "Cadastrar nova senha mínimo de 6 caracteres Redefinir senha Fazer Login Re-envi…" at bounding box center [755, 376] width 1510 height 753
click at [827, 441] on input "Redefinir senha" at bounding box center [755, 442] width 220 height 32
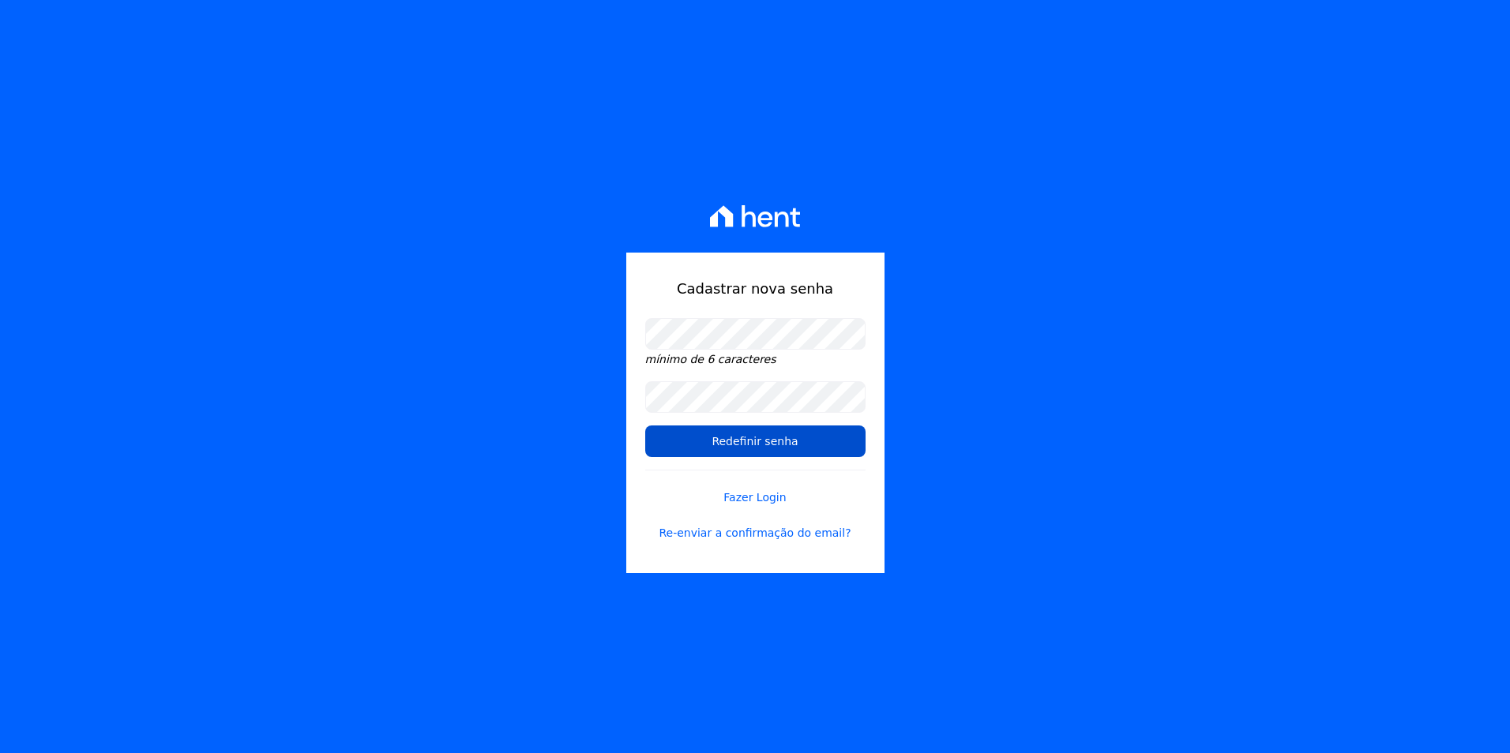
click at [827, 441] on input "Redefinir senha" at bounding box center [755, 442] width 220 height 32
click at [752, 494] on link "Fazer Login" at bounding box center [755, 488] width 220 height 36
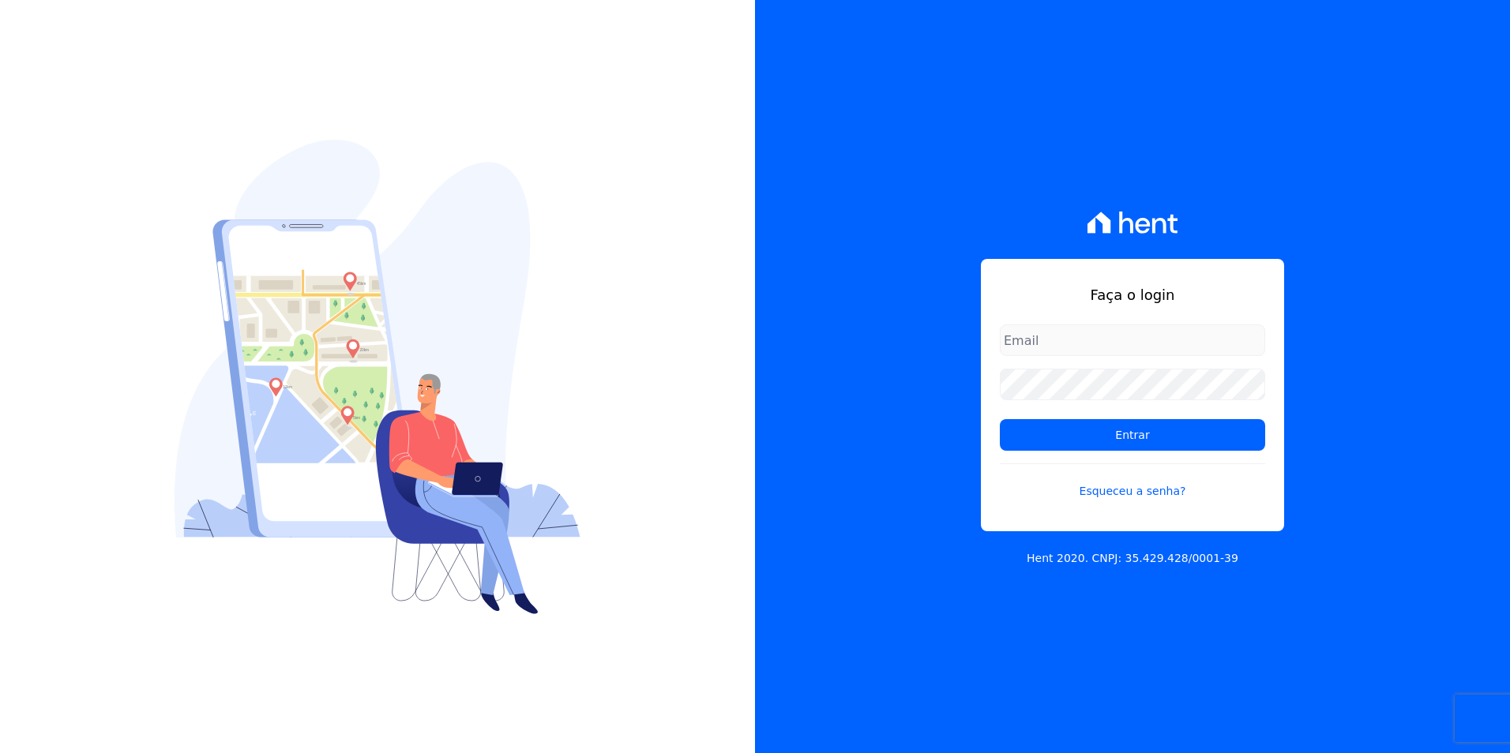
click at [1064, 348] on input "email" at bounding box center [1132, 341] width 265 height 32
type input "[PERSON_NAME][EMAIL_ADDRESS][DOMAIN_NAME]"
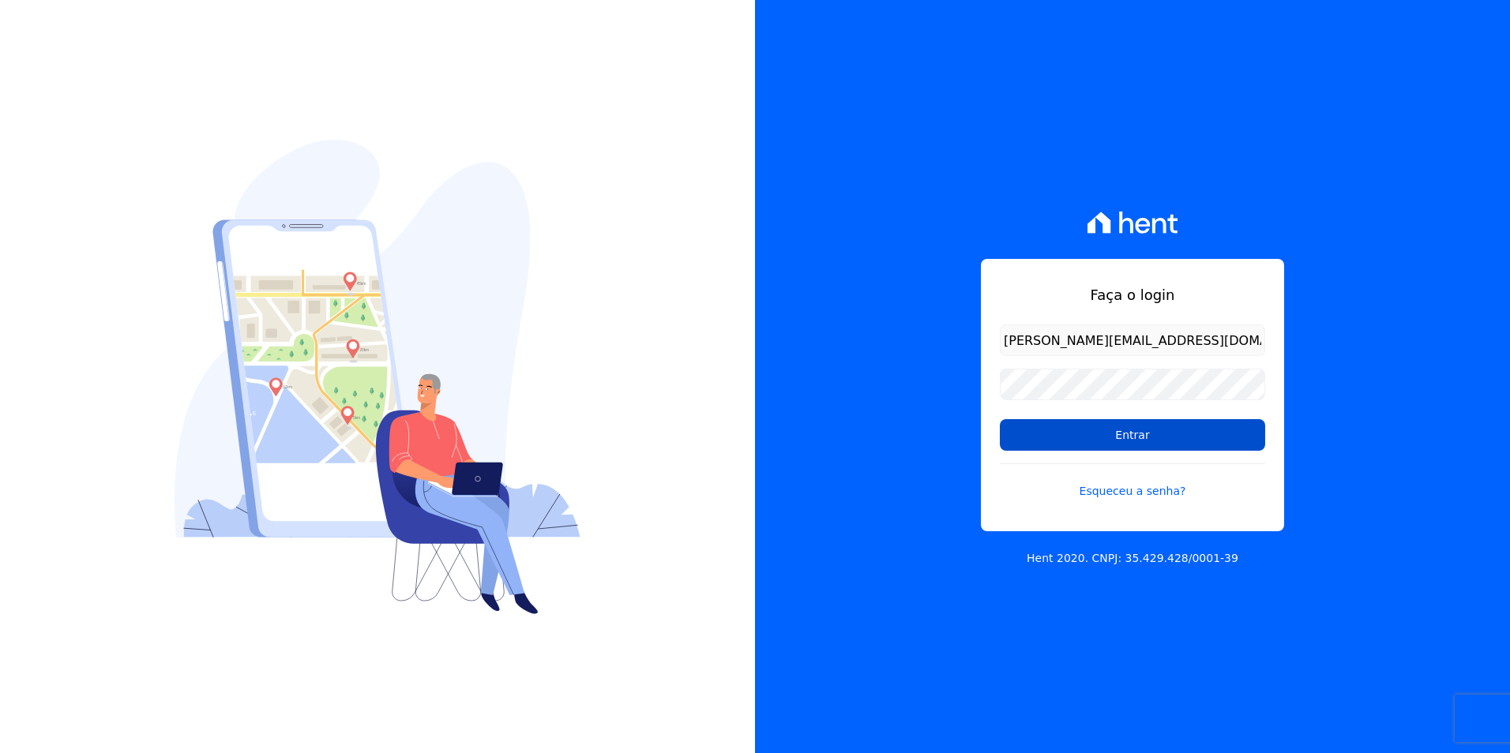
click at [1019, 422] on input "Entrar" at bounding box center [1132, 435] width 265 height 32
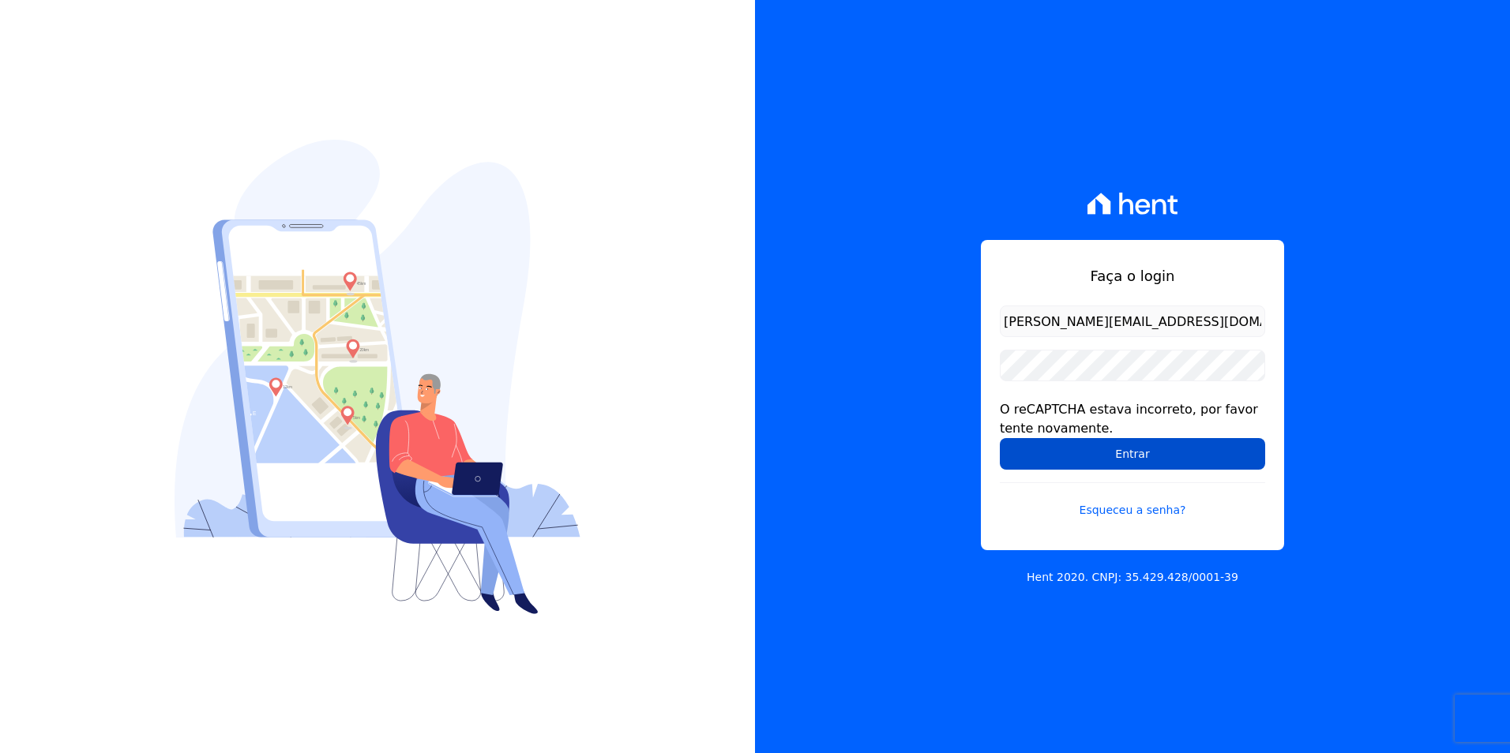
click at [1008, 453] on input "Entrar" at bounding box center [1132, 454] width 265 height 32
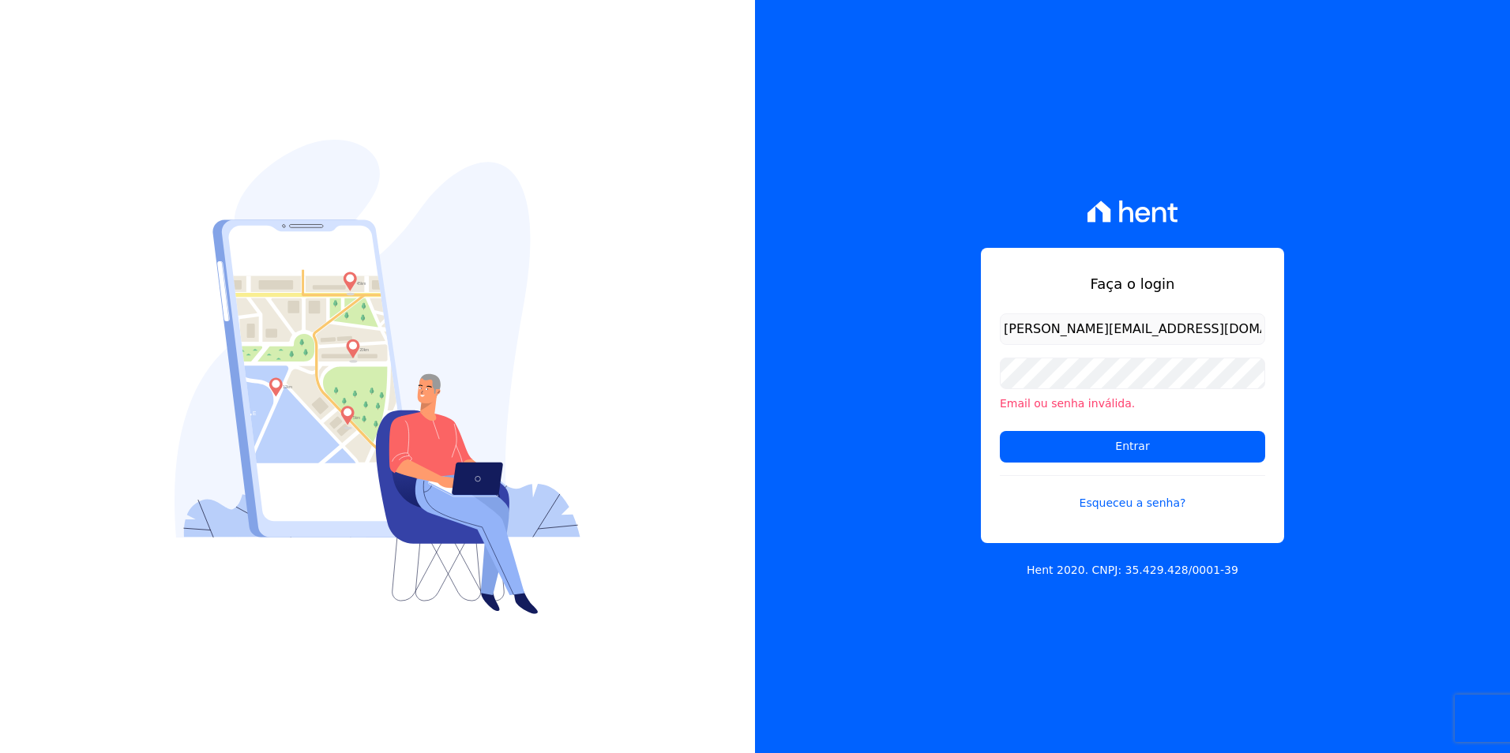
click at [1364, 280] on div "Faça o login joao@apiceincorporadora.com.br Email ou senha inválida. Entrar Esq…" at bounding box center [1132, 376] width 755 height 753
click at [1345, 359] on div "Faça o login joao@apiceincorporadora.com.br Email ou senha inválida. Entrar Esq…" at bounding box center [1132, 376] width 755 height 753
click at [1335, 248] on div "Faça o login joao@apiceincorporadora.com.br Email ou senha inválida. Entrar Esq…" at bounding box center [1132, 376] width 755 height 753
click at [1118, 458] on input "Entrar" at bounding box center [1132, 447] width 265 height 32
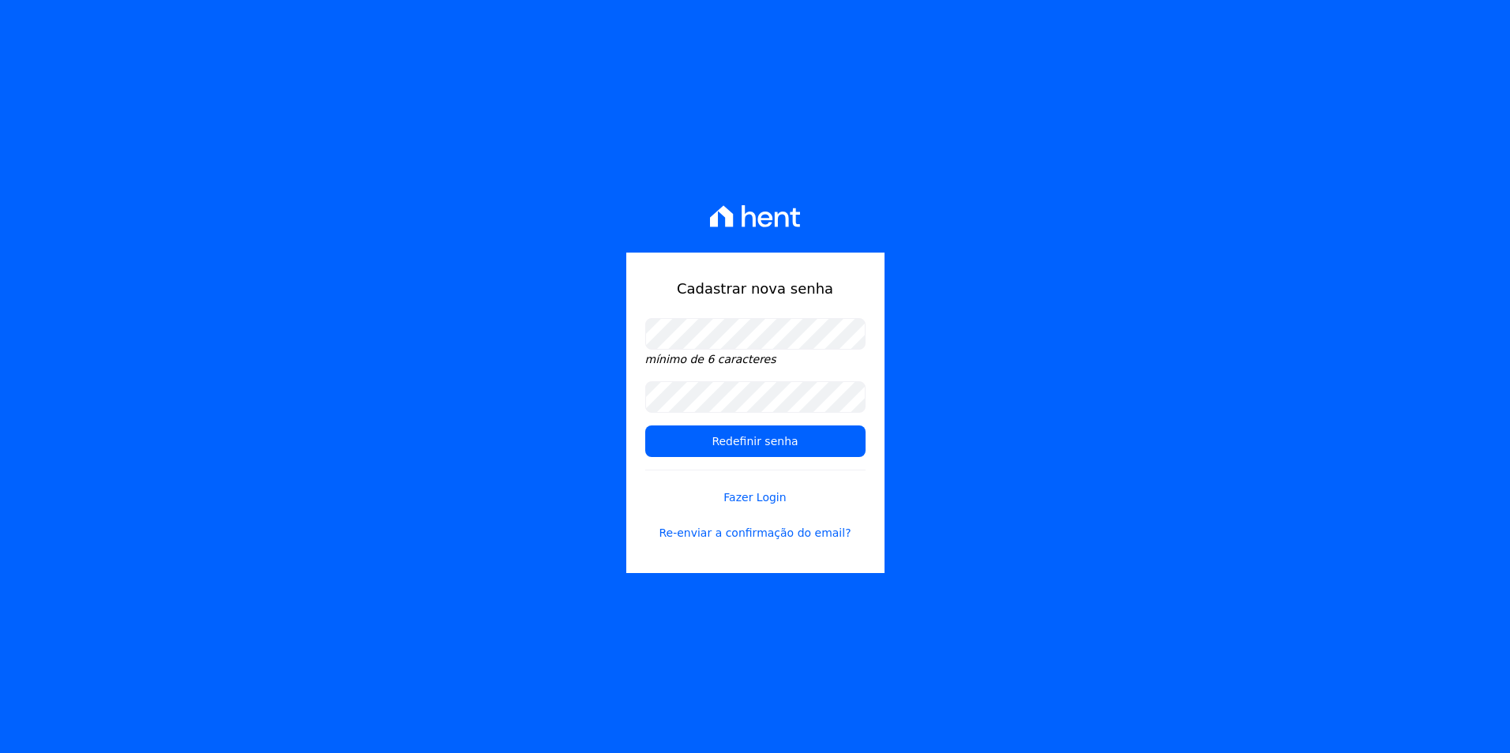
click at [1008, 377] on div "Cadastrar nova senha mínimo de 6 caracteres Redefinir senha Fazer Login Re-envi…" at bounding box center [755, 376] width 1510 height 753
click at [785, 458] on form "mínimo de 6 caracteres Redefinir senha Fazer Login Re-enviar a confirmação do e…" at bounding box center [755, 439] width 220 height 242
click at [788, 449] on input "Redefinir senha" at bounding box center [755, 442] width 220 height 32
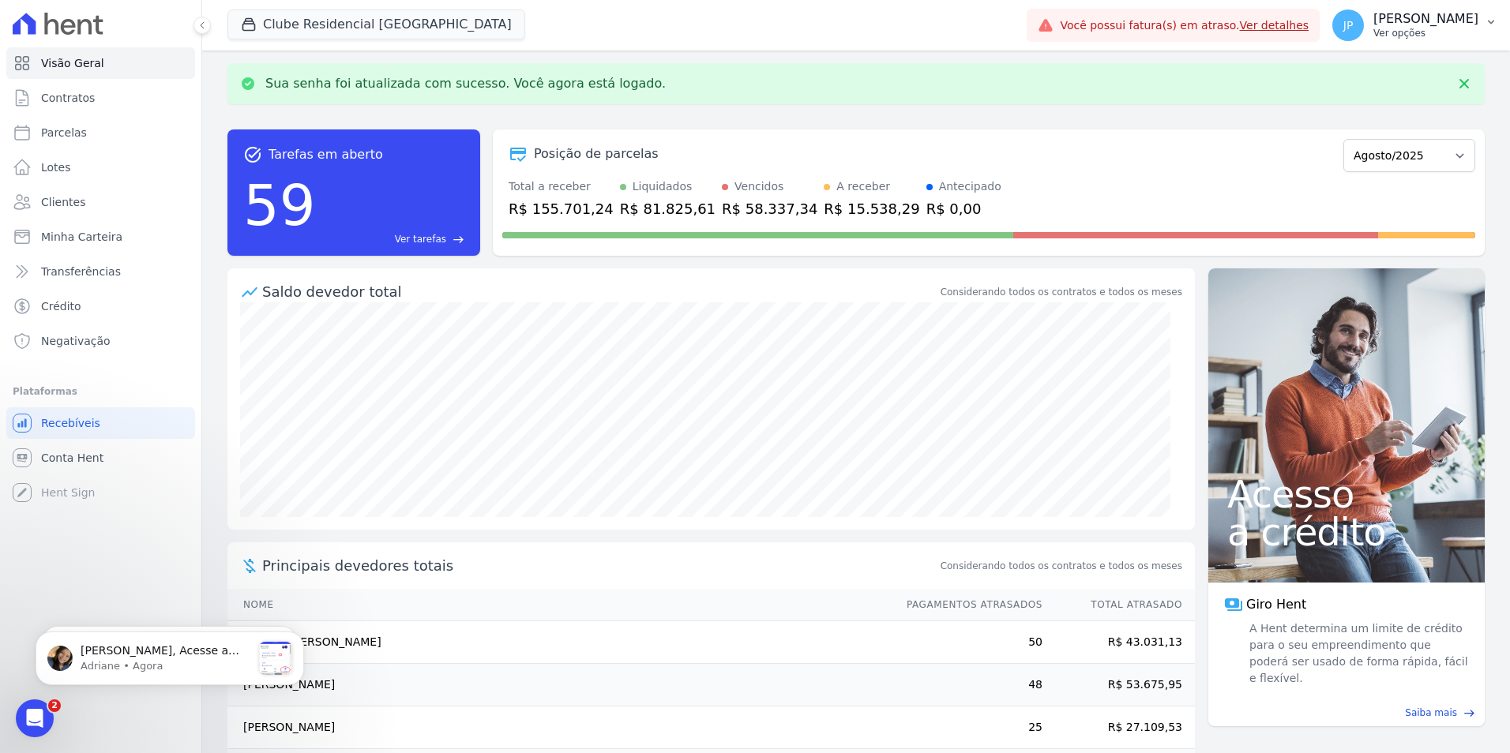
click at [1431, 32] on p "Ver opções" at bounding box center [1425, 33] width 105 height 13
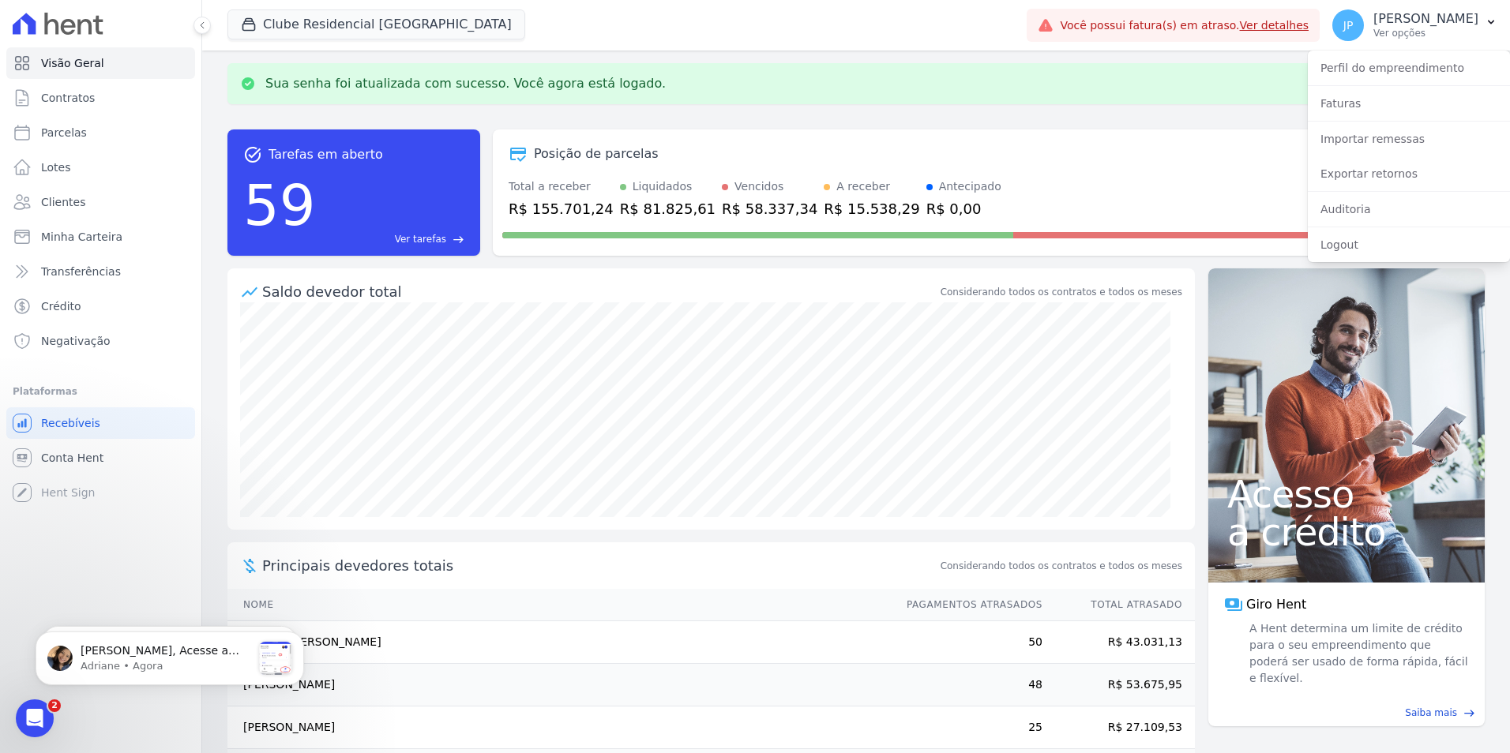
click at [926, 9] on div "Clube Residencial [GEOGRAPHIC_DATA] Apice Incorporadora [GEOGRAPHIC_DATA] - [GE…" at bounding box center [623, 25] width 793 height 52
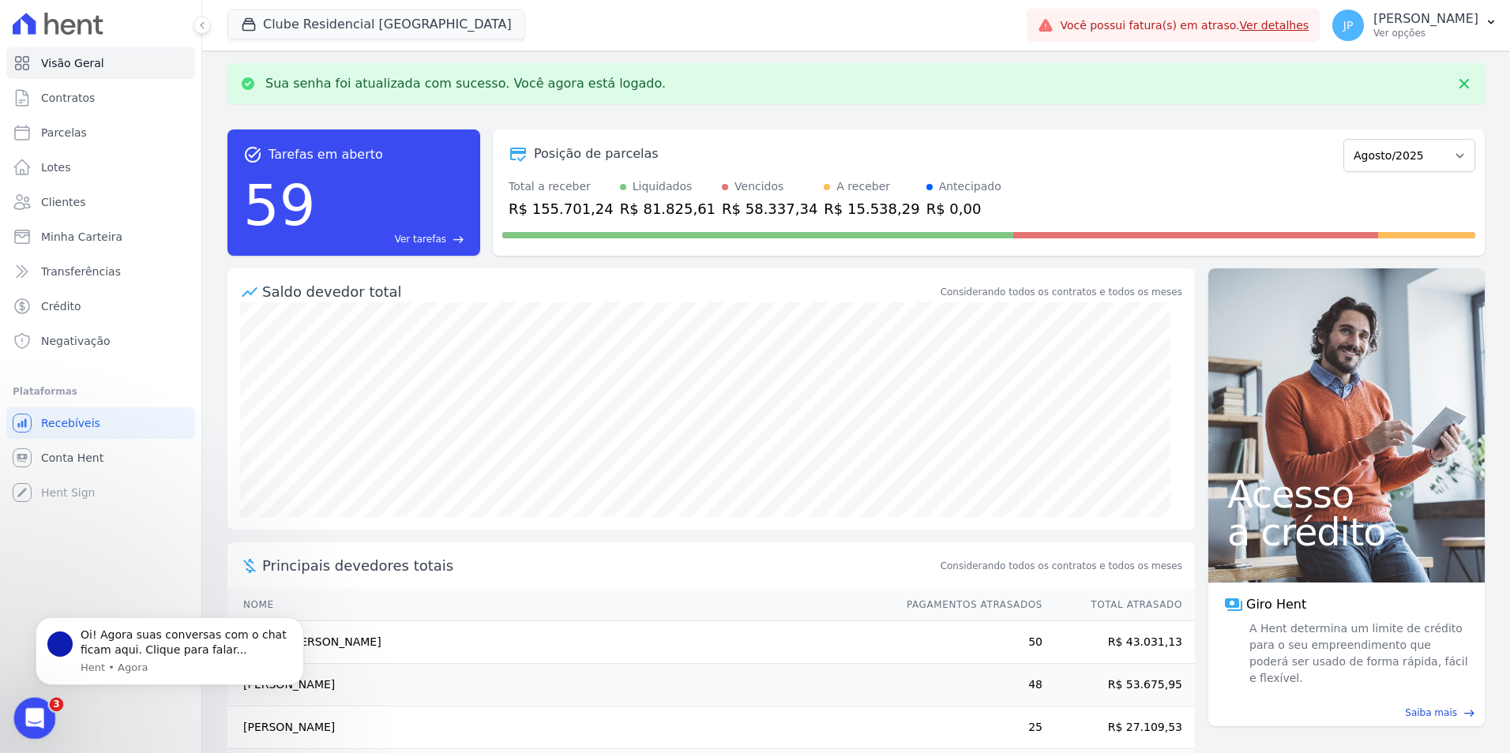
click at [28, 704] on icon "Abertura do Messenger da Intercom" at bounding box center [33, 717] width 26 height 26
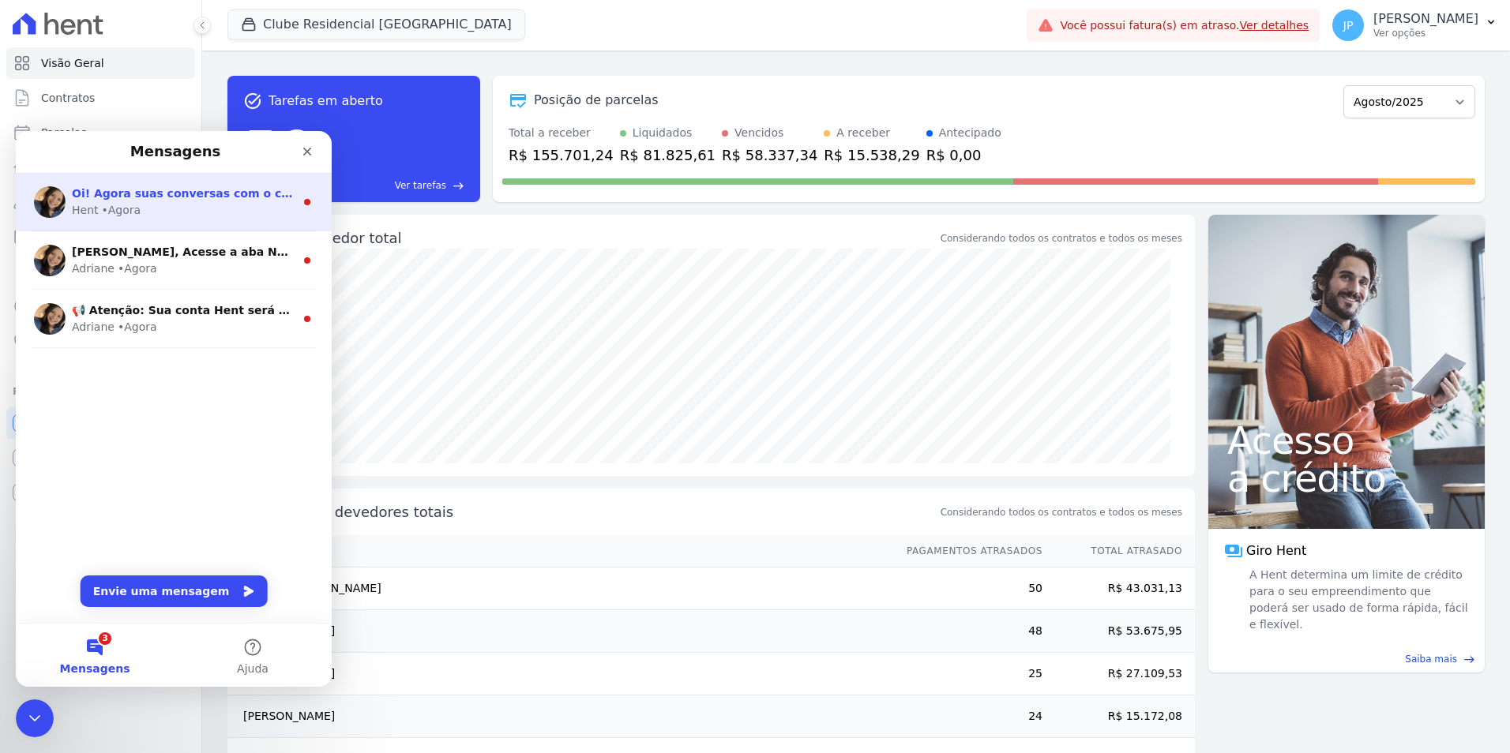
click at [189, 219] on div "Oi! Agora suas conversas com o chat ficam aqui. Clique para falar... Hent • Ago…" at bounding box center [174, 202] width 316 height 58
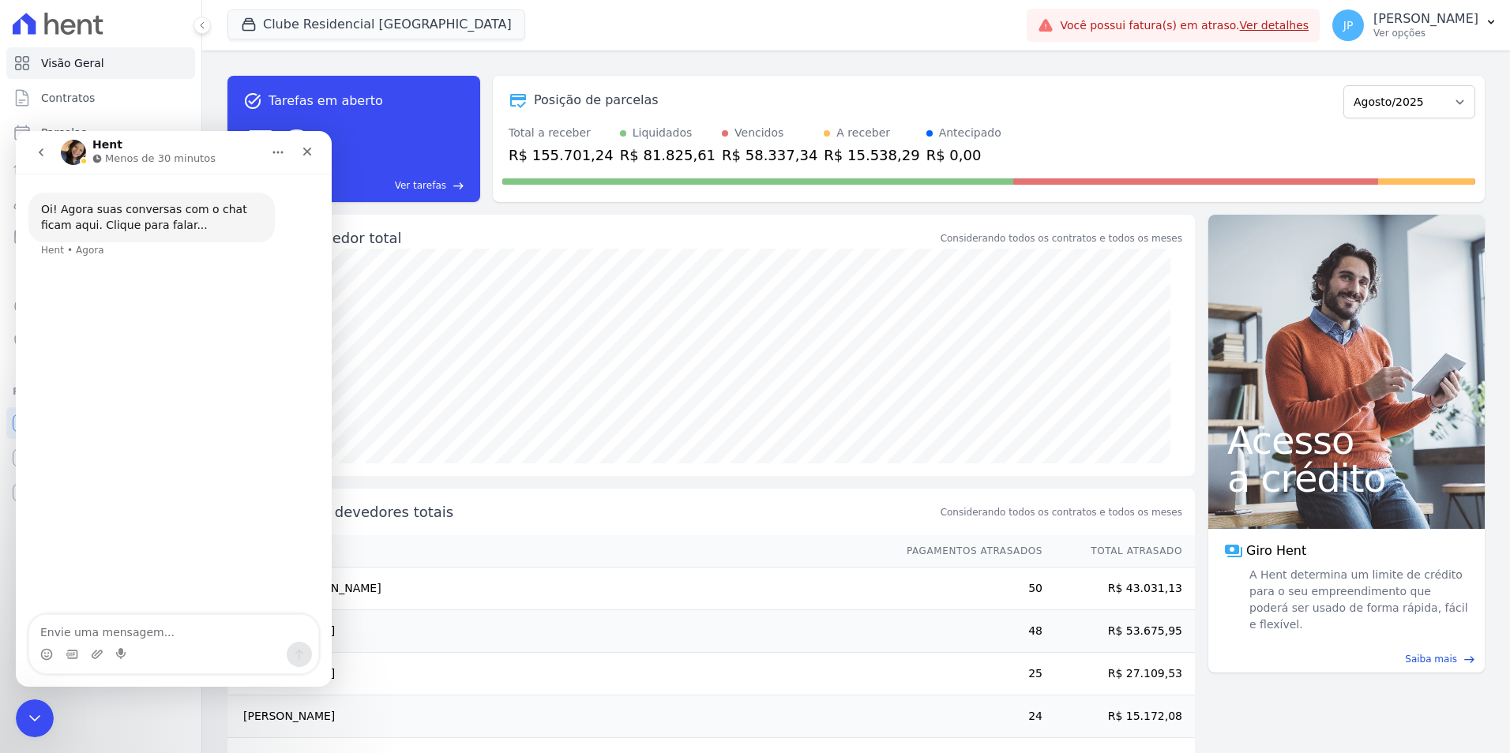
click at [42, 141] on button "go back" at bounding box center [41, 152] width 30 height 30
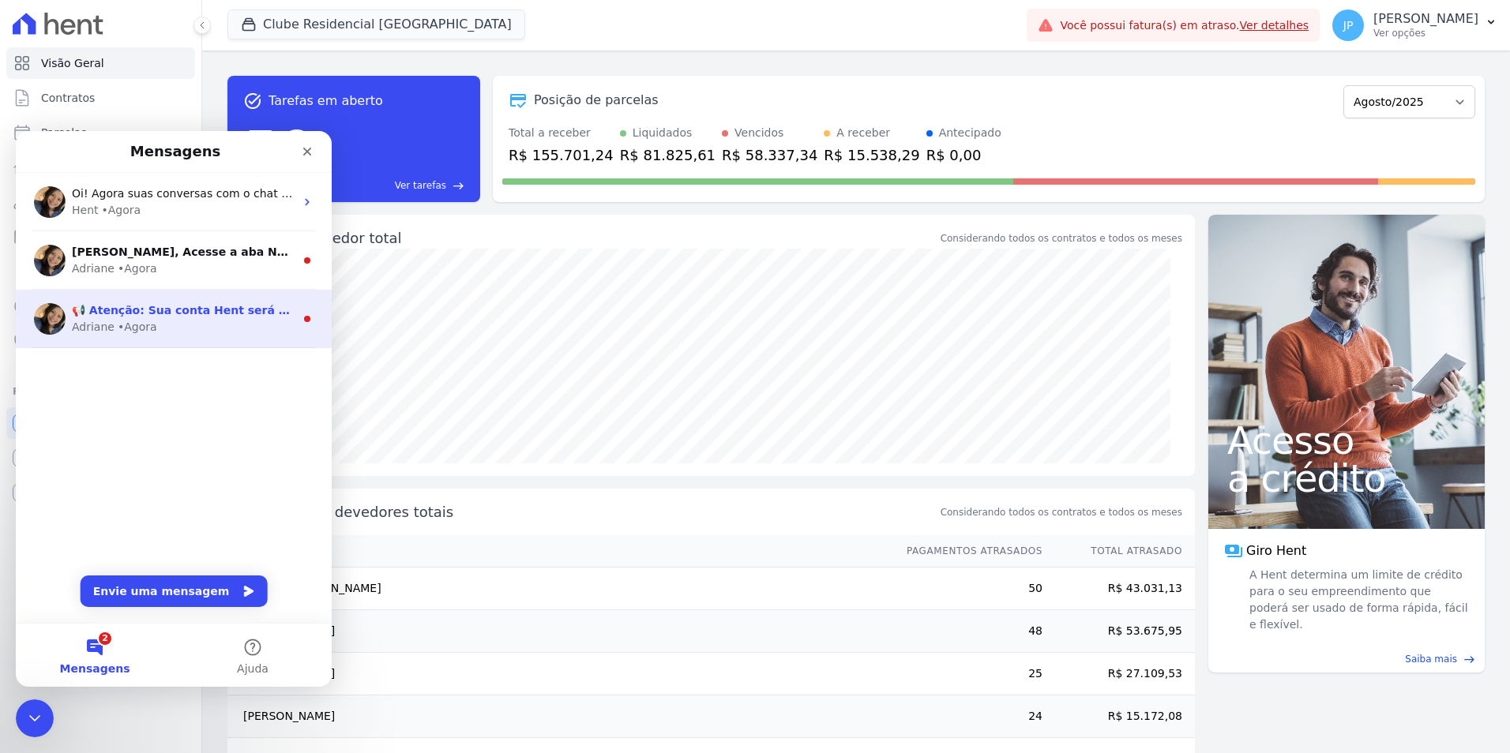
click at [126, 319] on div "• Agora" at bounding box center [137, 327] width 39 height 17
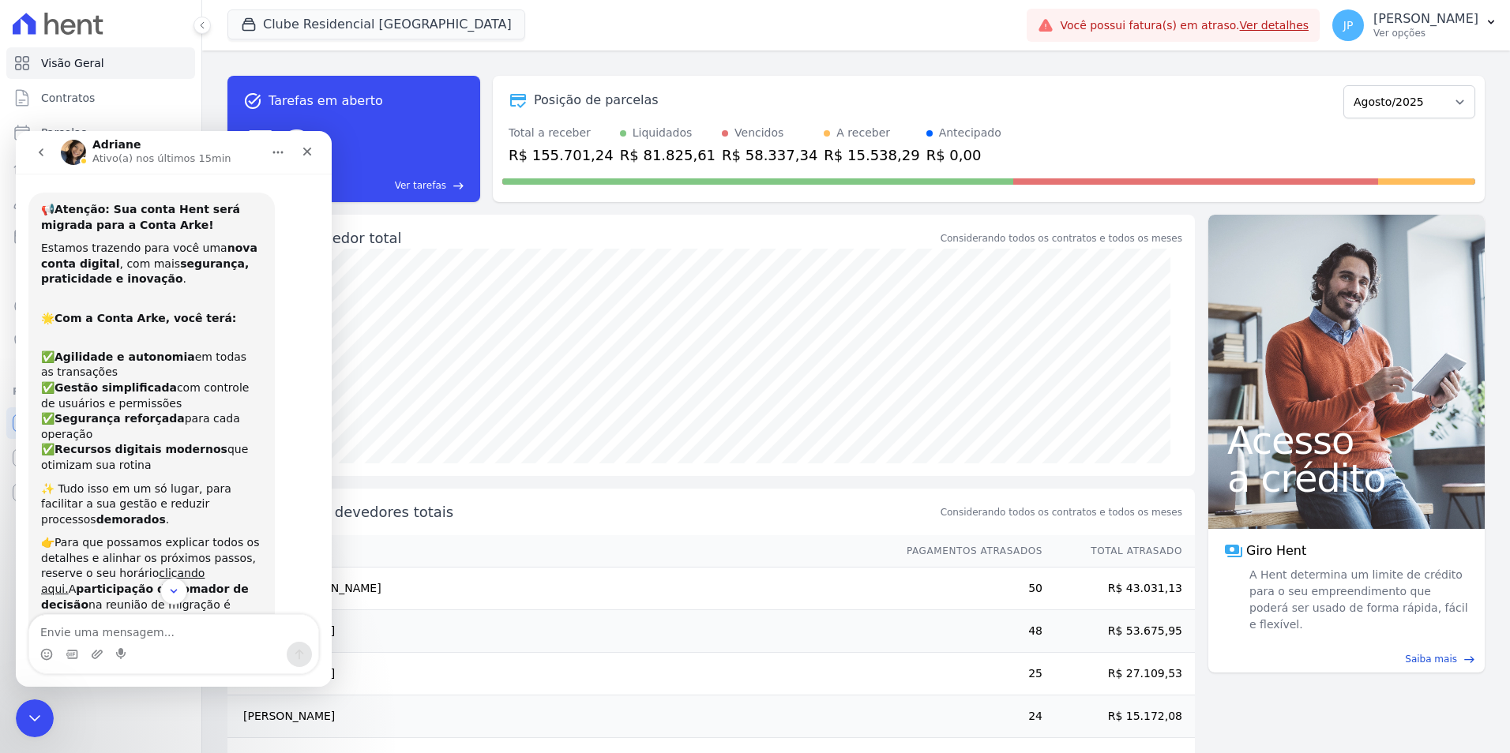
click at [581, 27] on div "Clube Residencial [GEOGRAPHIC_DATA] Apice Incorporadora [GEOGRAPHIC_DATA] - [GE…" at bounding box center [623, 25] width 793 height 52
click at [1469, 36] on p "Ver opções" at bounding box center [1425, 33] width 105 height 13
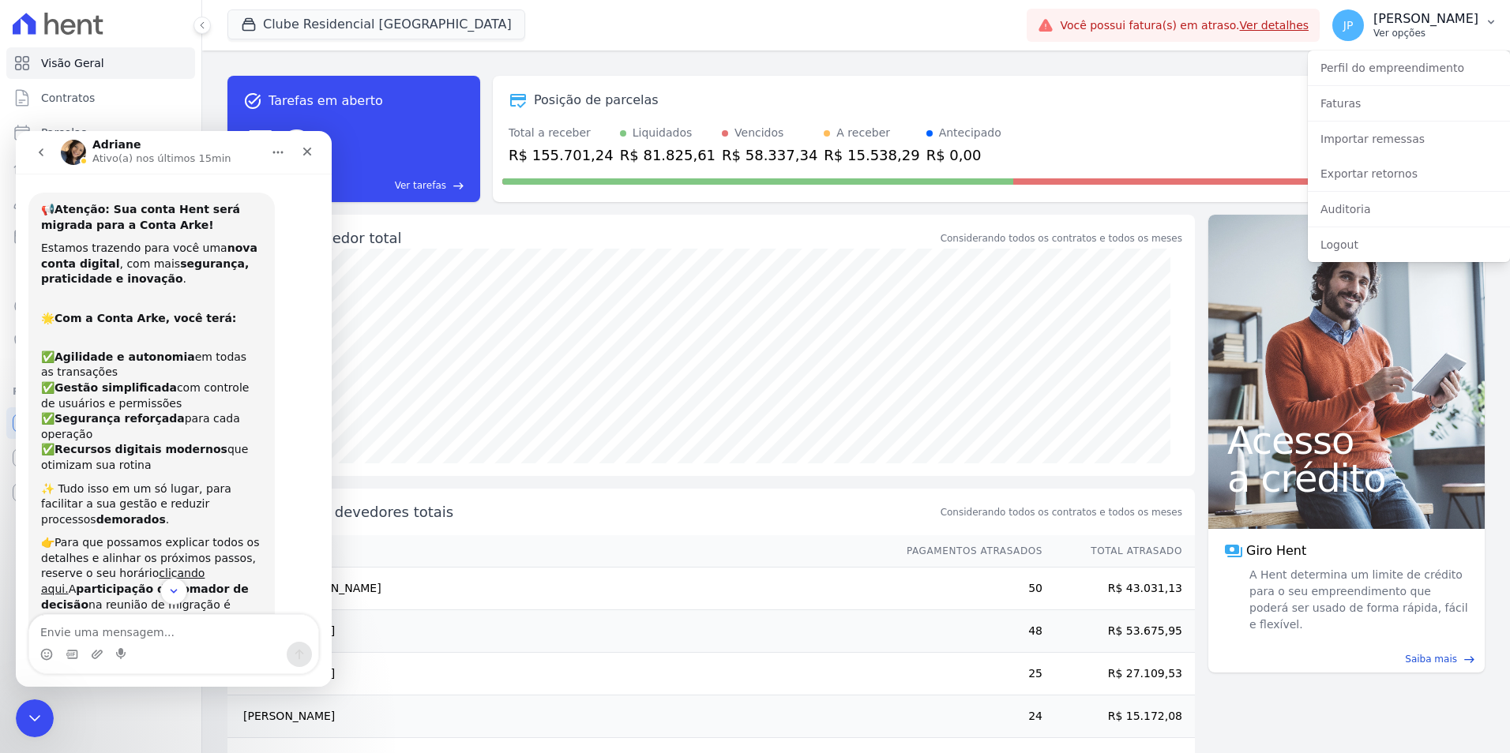
click at [1398, 25] on div "JP [PERSON_NAME] Ver opções" at bounding box center [1405, 25] width 146 height 32
